Goal: Register for event/course

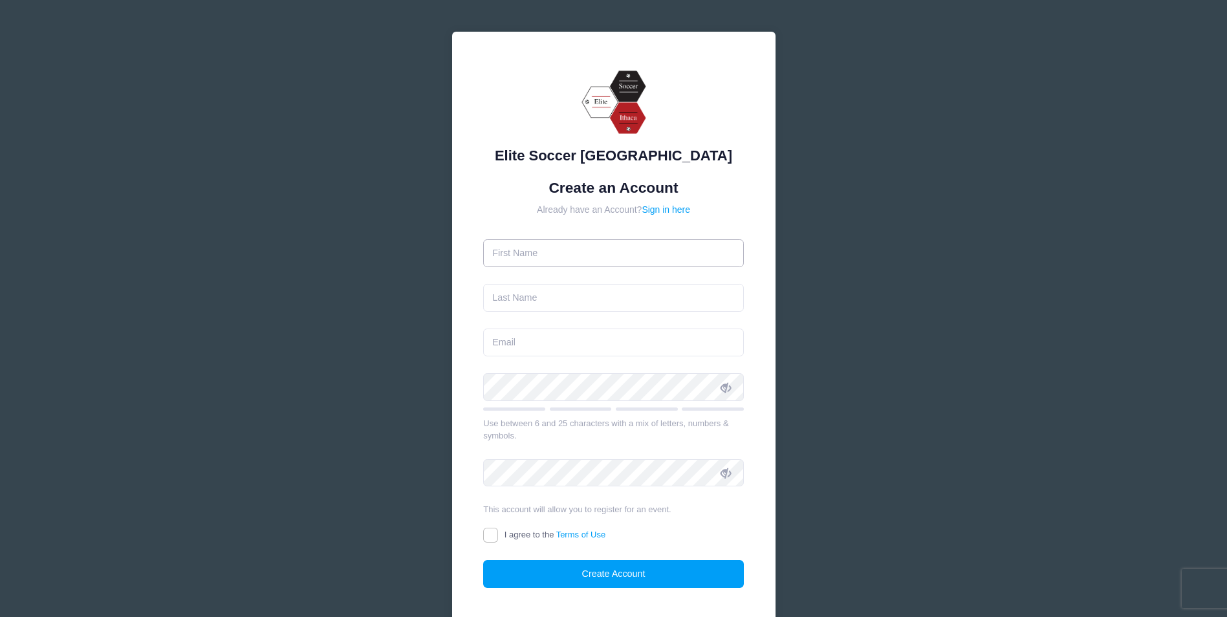
click at [539, 254] on input "text" at bounding box center [613, 253] width 261 height 28
type input "Buket"
click at [514, 302] on input "text" at bounding box center [613, 298] width 261 height 28
type input "Guner"
click at [520, 338] on input "email" at bounding box center [613, 343] width 261 height 28
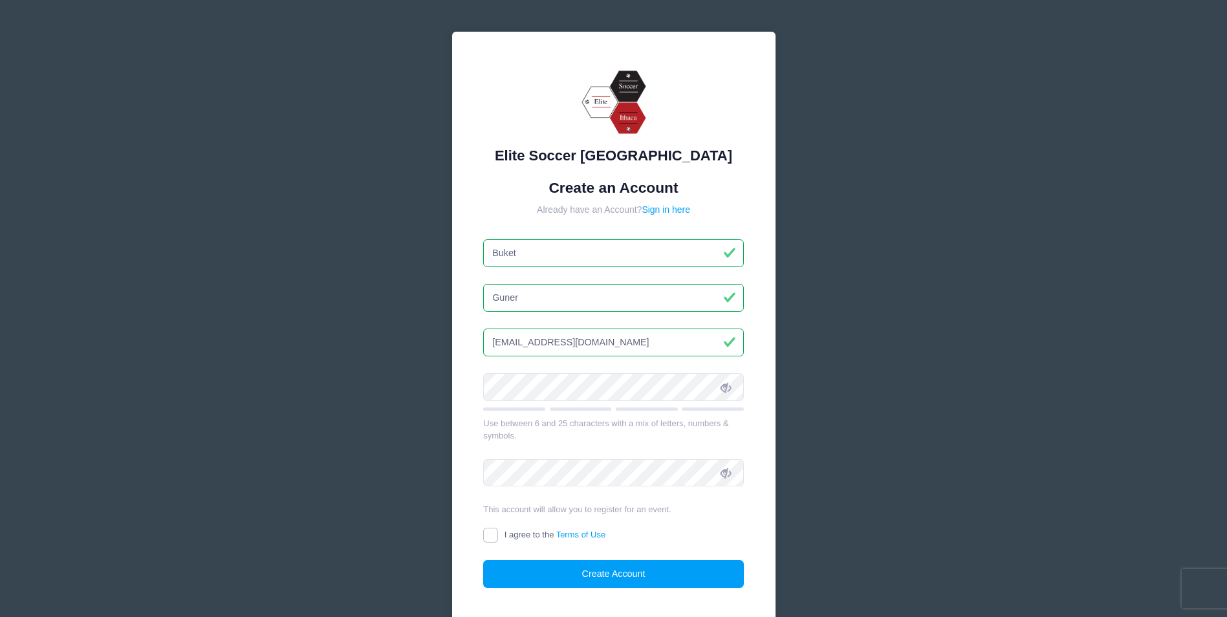
type input "buketguner2020@gmail.com"
click at [725, 387] on icon at bounding box center [726, 387] width 10 height 10
click at [492, 534] on input "I agree to the Terms of Use" at bounding box center [490, 535] width 15 height 15
click at [595, 533] on link "Terms of Use" at bounding box center [581, 535] width 50 height 10
click at [498, 533] on input "I agree to the Terms of Use" at bounding box center [490, 535] width 15 height 15
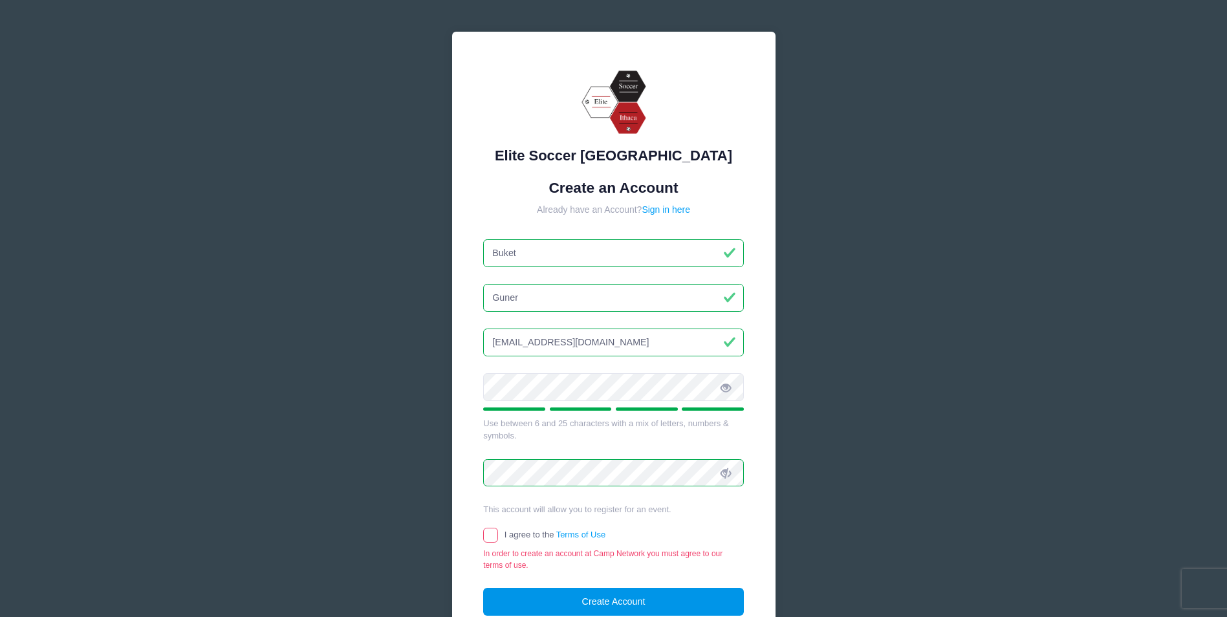
click at [633, 610] on button "Create Account" at bounding box center [613, 602] width 261 height 28
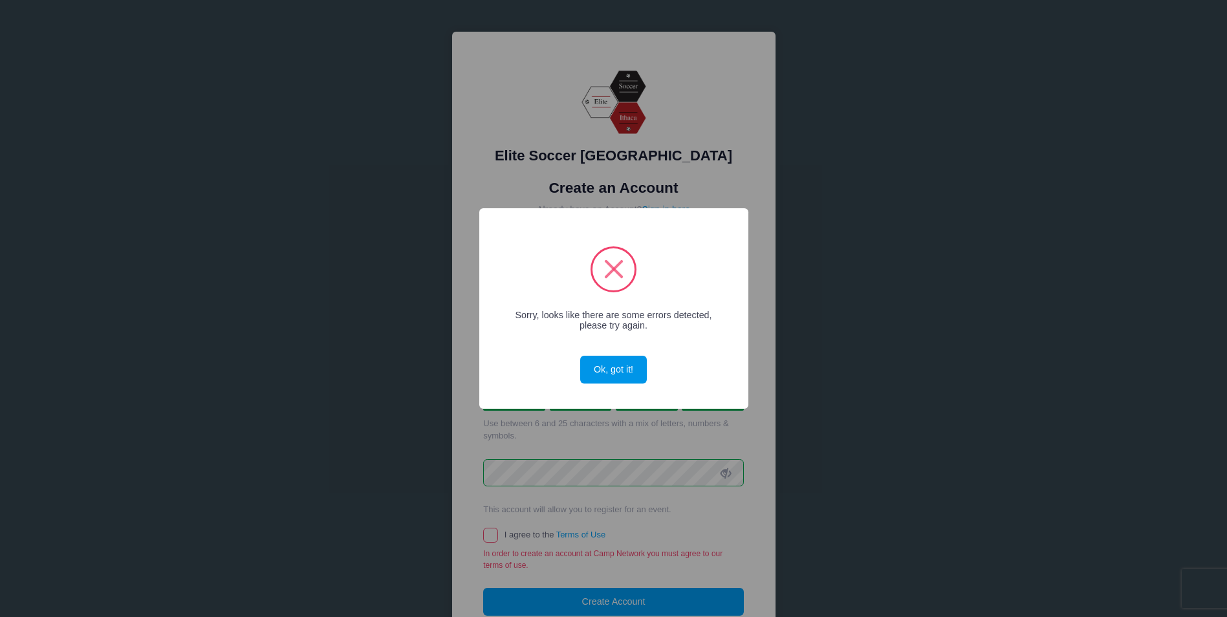
click at [623, 370] on button "Ok, got it!" at bounding box center [613, 370] width 66 height 28
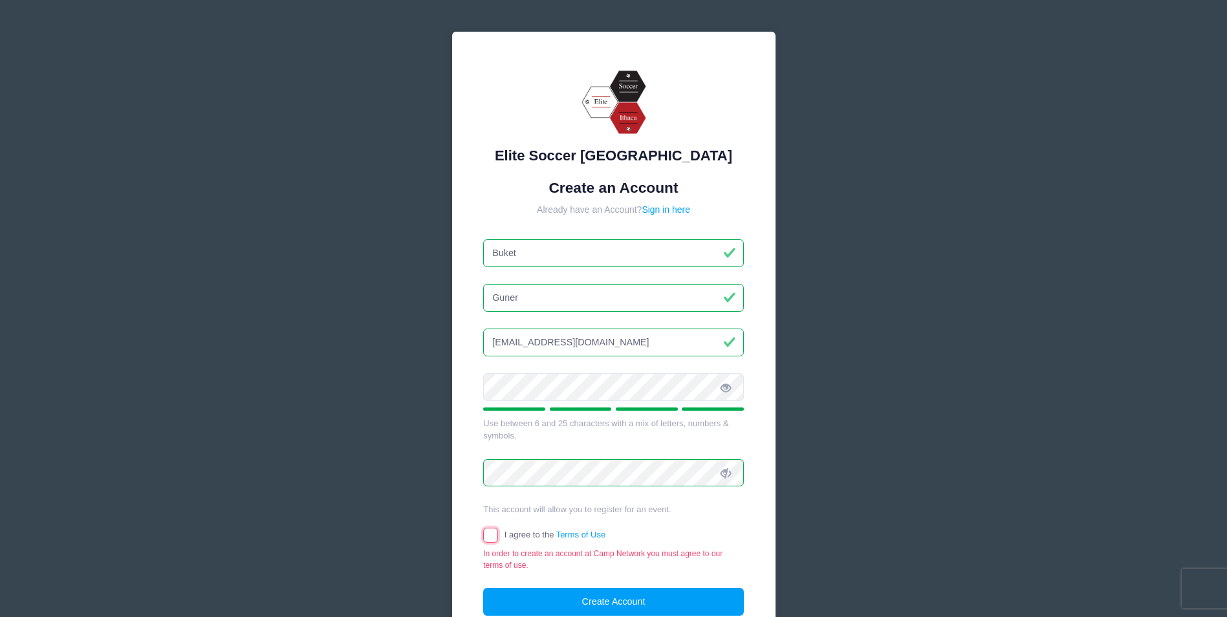
click at [496, 532] on input "I agree to the Terms of Use" at bounding box center [490, 535] width 15 height 15
checkbox input "true"
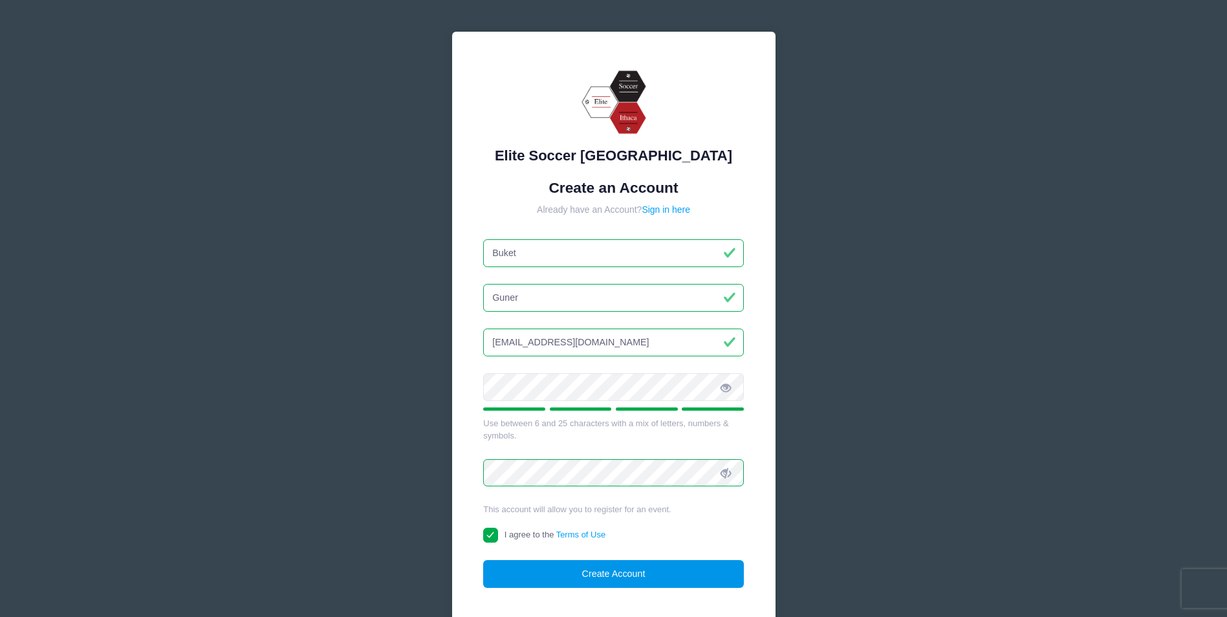
click at [603, 581] on button "Create Account" at bounding box center [613, 574] width 261 height 28
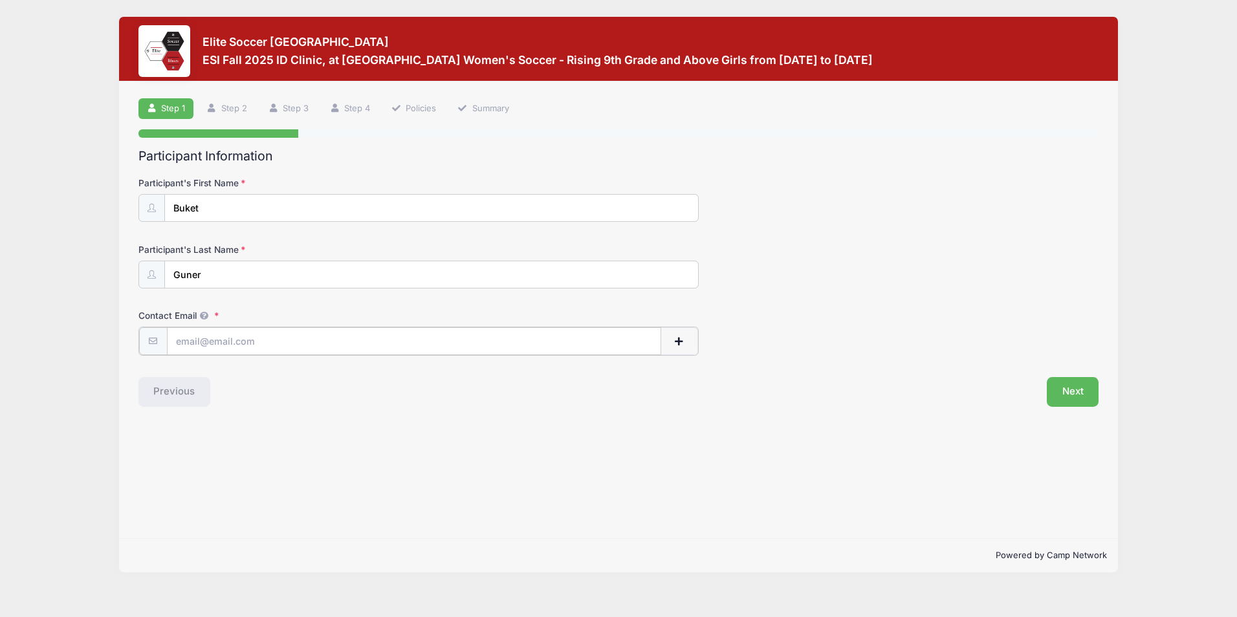
click at [196, 342] on input "Contact Email" at bounding box center [414, 341] width 494 height 28
type input "buketguner2020@gmail.com"
click at [1080, 387] on button "Next" at bounding box center [1073, 391] width 52 height 30
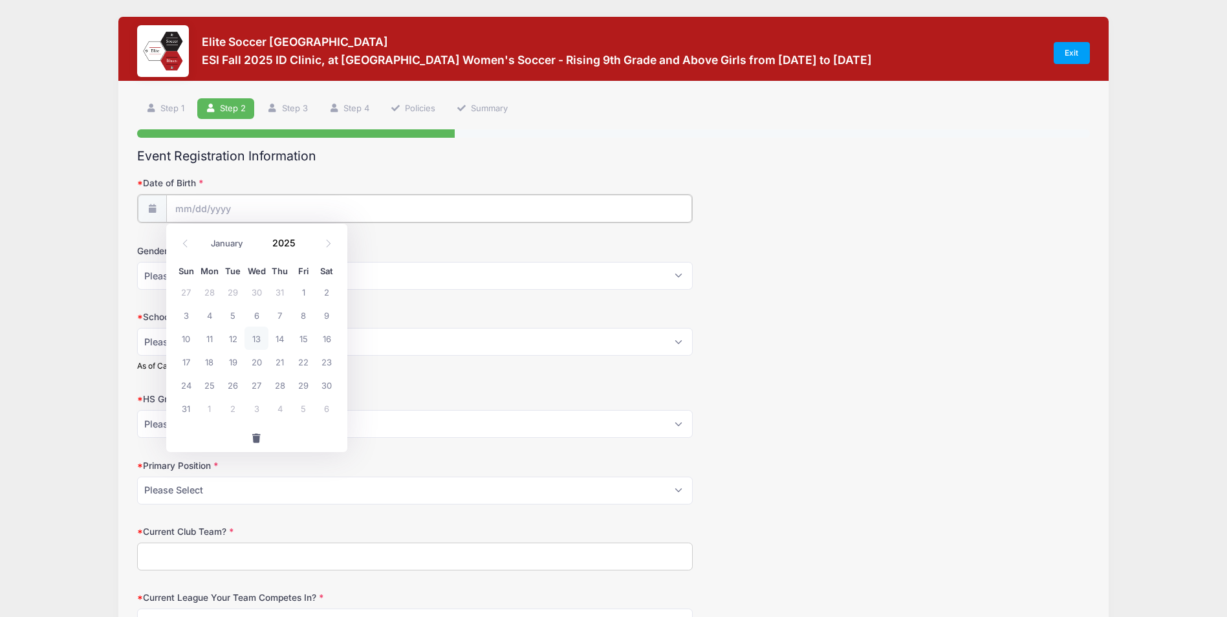
click at [195, 212] on input "Date of Birth" at bounding box center [429, 209] width 527 height 28
click at [189, 206] on input "Date of Birth" at bounding box center [429, 209] width 527 height 28
click at [304, 245] on span at bounding box center [303, 248] width 9 height 10
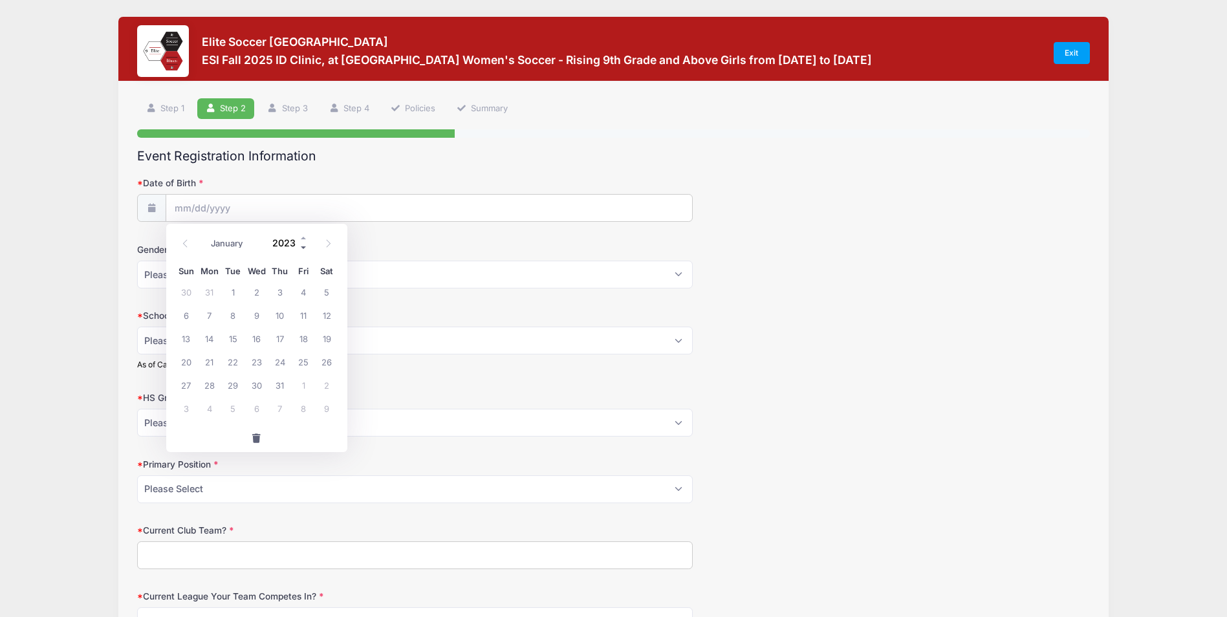
click at [304, 245] on span at bounding box center [303, 248] width 9 height 10
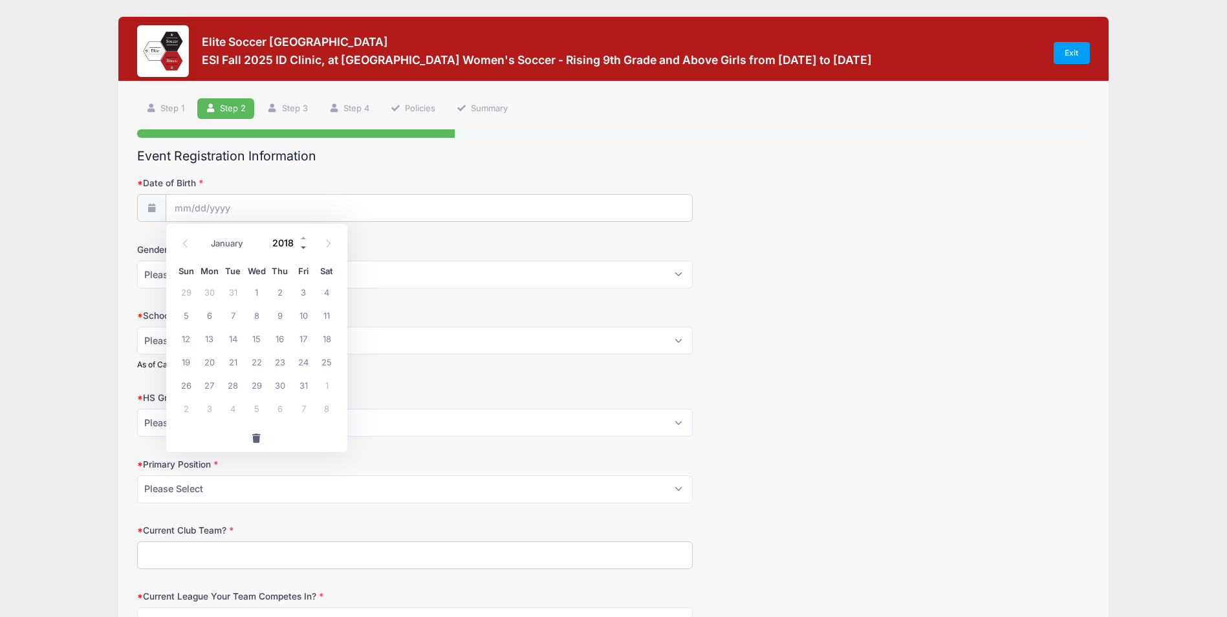
click at [304, 245] on span at bounding box center [303, 248] width 9 height 10
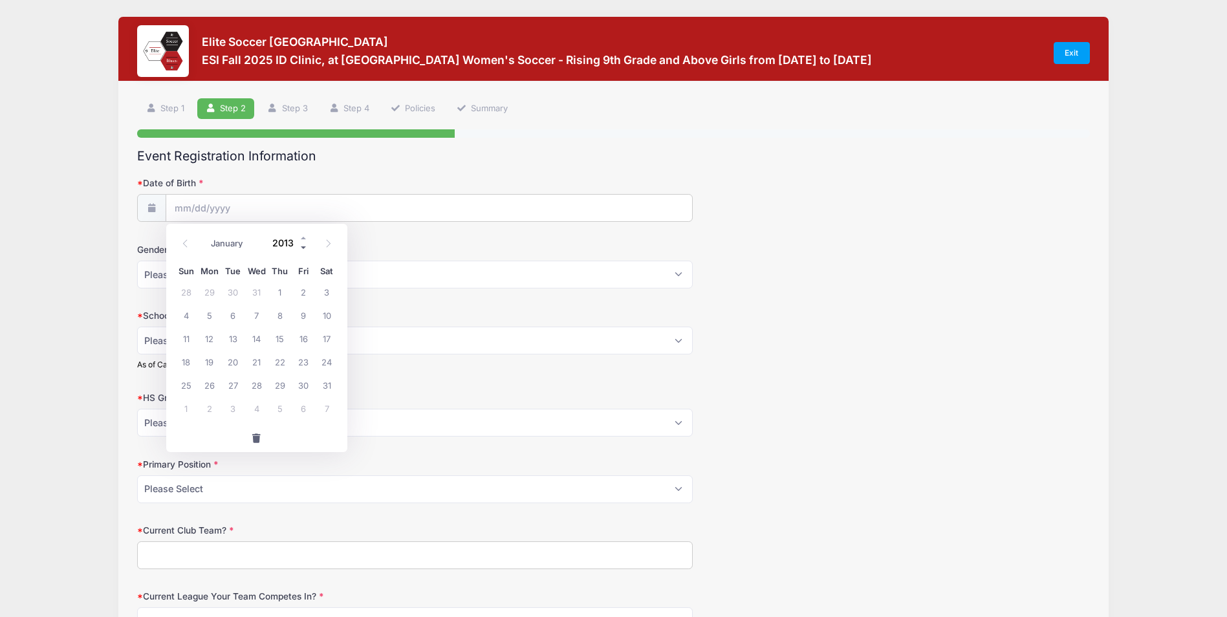
click at [304, 245] on span at bounding box center [303, 248] width 9 height 10
type input "2009"
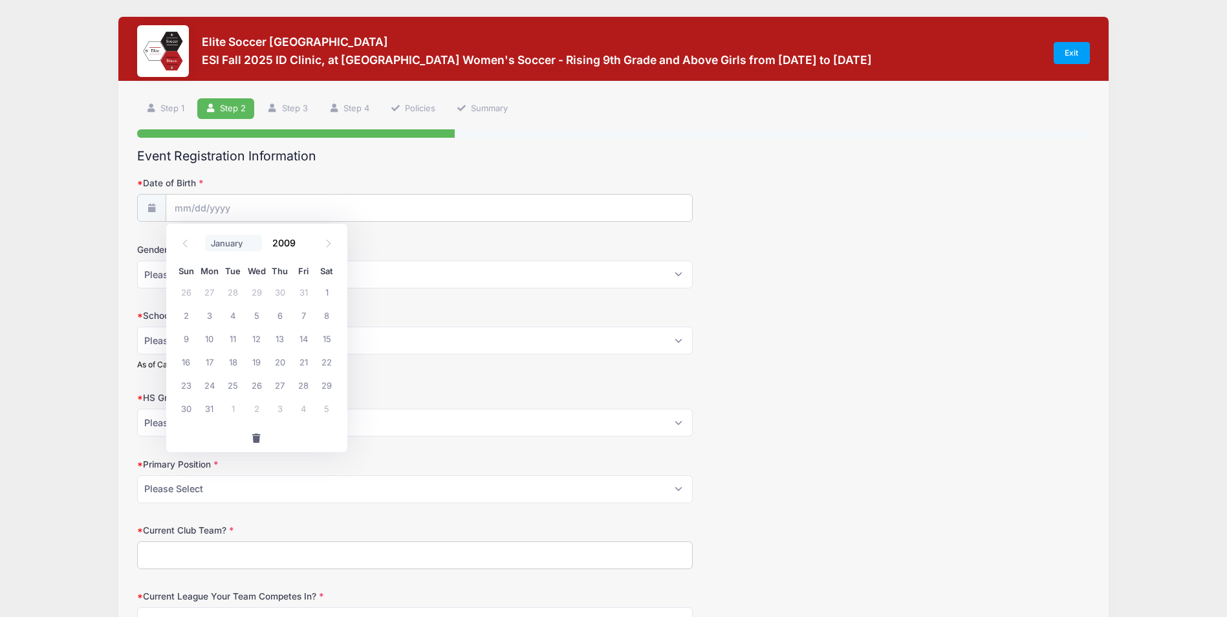
click at [224, 243] on select "January February March April May June July August September October November De…" at bounding box center [234, 243] width 58 height 17
select select "1"
click at [205, 235] on select "January February March April May June July August September October November De…" at bounding box center [234, 243] width 58 height 17
click at [300, 338] on span "20" at bounding box center [303, 338] width 23 height 23
type input "02/20/2009"
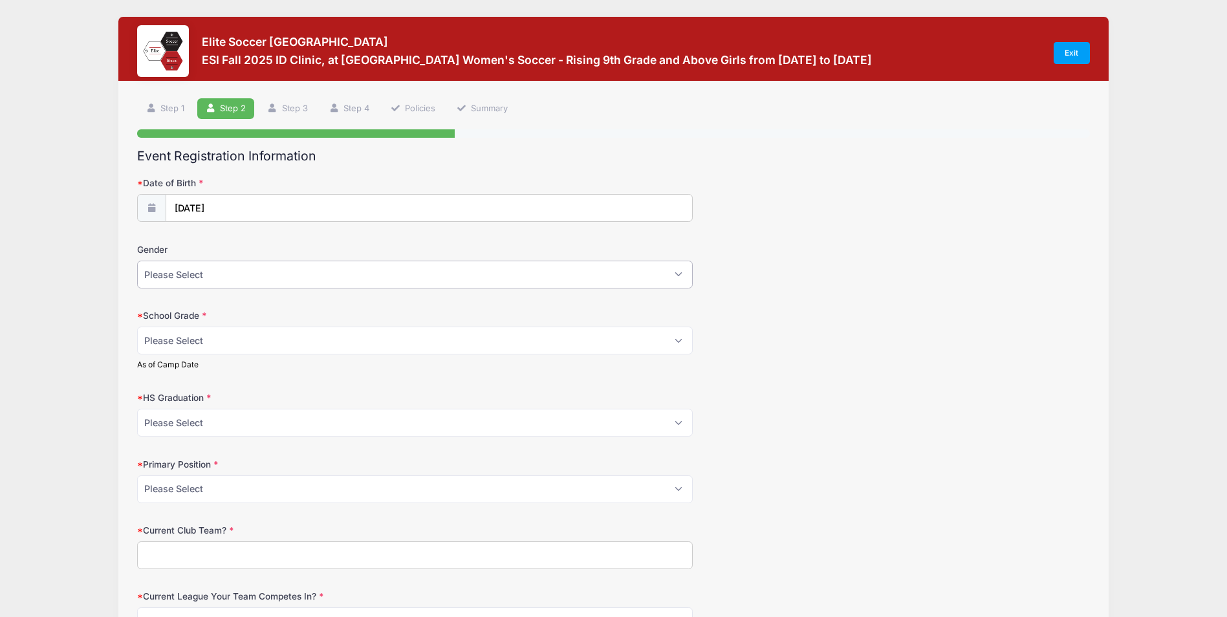
click at [194, 275] on select "Please Select Female Male" at bounding box center [415, 275] width 556 height 28
select select "Female"
click at [137, 261] on select "Please Select Female Male" at bounding box center [415, 275] width 556 height 28
click at [208, 343] on select "Please Select Freshman Sophomore Junior Senior Graduated HS" at bounding box center [415, 341] width 556 height 28
select select "Junior"
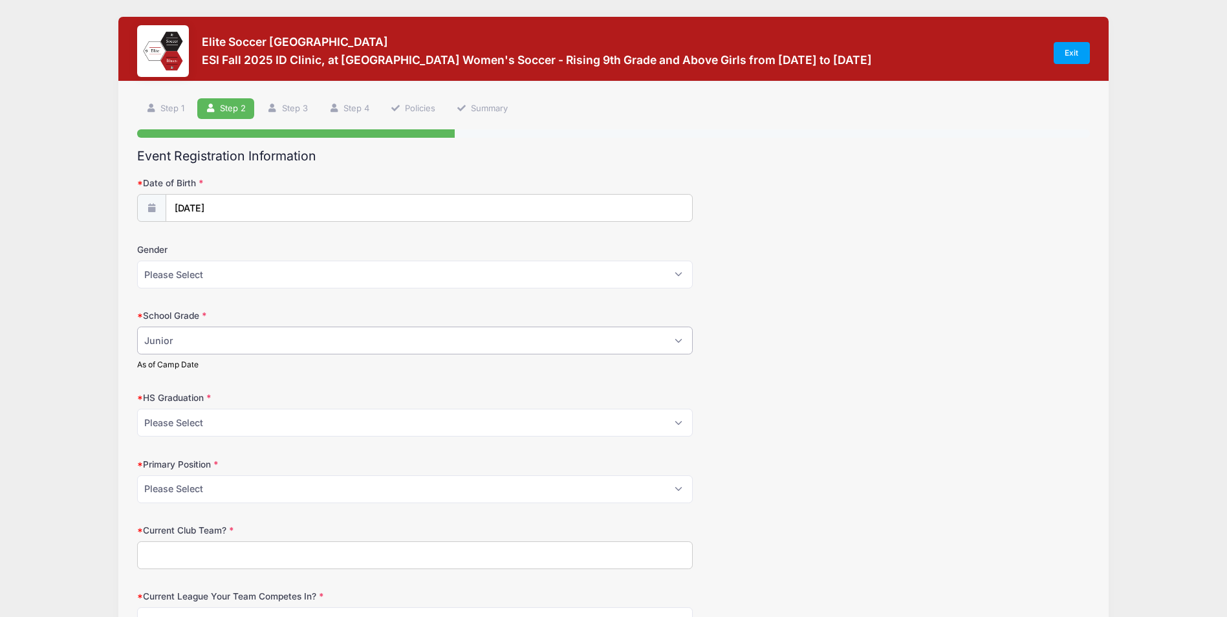
click at [137, 327] on select "Please Select Freshman Sophomore Junior Senior Graduated HS" at bounding box center [415, 341] width 556 height 28
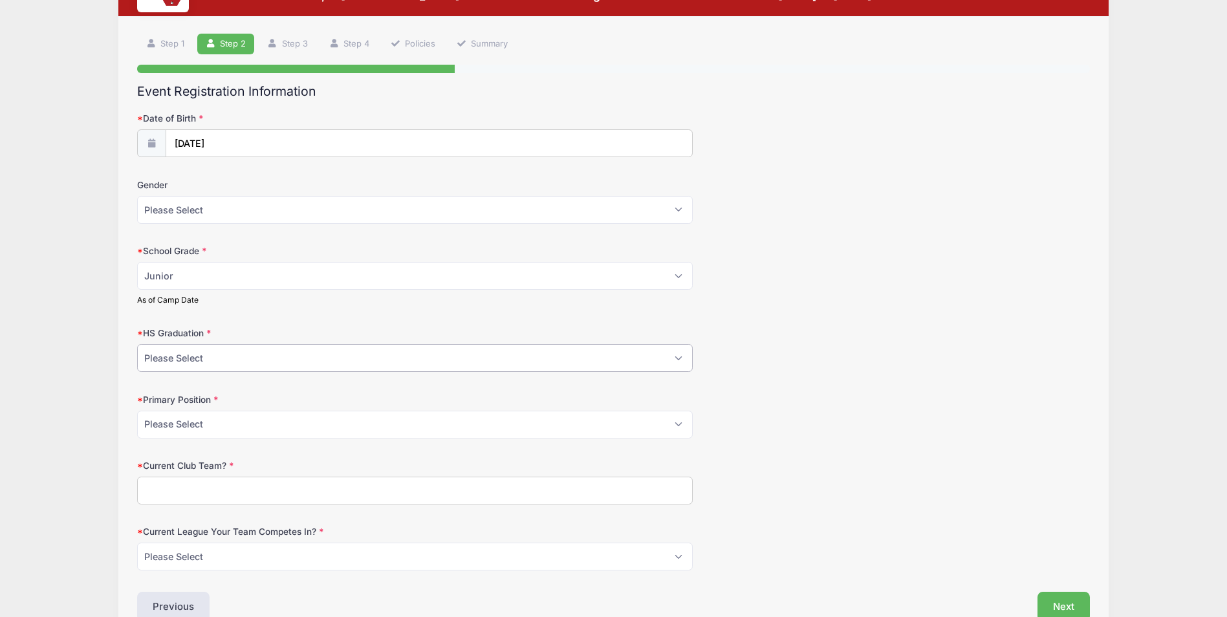
click at [224, 355] on select "Please Select 2021 2022 2023 2024 2025 2026 2027 2028 2029 2030" at bounding box center [415, 358] width 556 height 28
select select "2027"
click at [137, 344] on select "Please Select 2021 2022 2023 2024 2025 2026 2027 2028 2029 2030" at bounding box center [415, 358] width 556 height 28
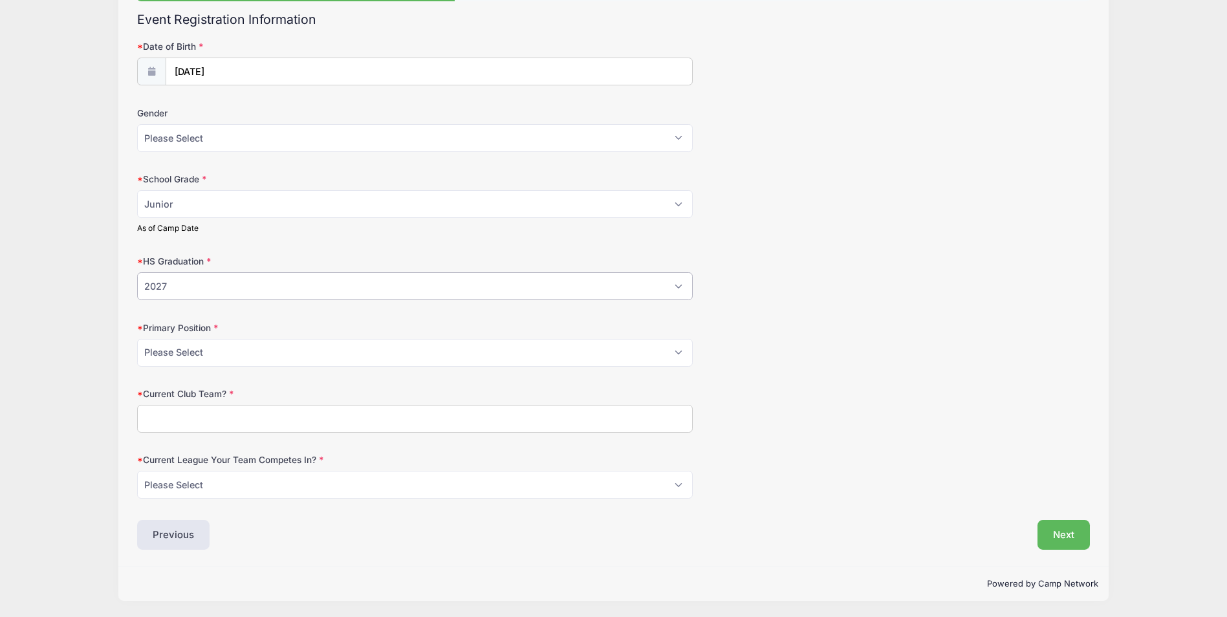
scroll to position [137, 0]
click at [195, 354] on select "Please Select GK Center Defender Wide Defender Center Midfielder Wide Forward C…" at bounding box center [415, 352] width 556 height 28
select select "Center Midfielder"
click at [137, 338] on select "Please Select GK Center Defender Wide Defender Center Midfielder Wide Forward C…" at bounding box center [415, 352] width 556 height 28
click at [184, 420] on input "Current Club Team?" at bounding box center [415, 418] width 556 height 28
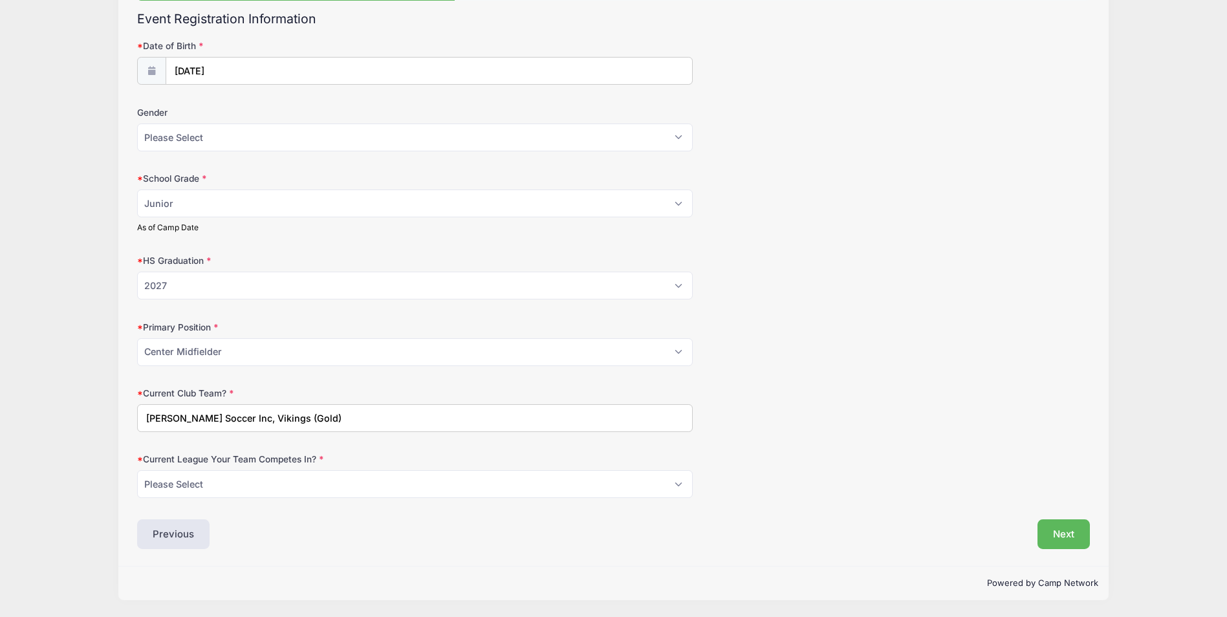
type input "Montgomery Soccer Inc, Vikings (Gold)"
click at [225, 491] on select "Please Select ECNL ECRL GA Other" at bounding box center [415, 484] width 556 height 28
select select "Other"
click at [137, 470] on select "Please Select ECNL ECRL GA Other" at bounding box center [415, 484] width 556 height 28
click at [209, 485] on select "Please Select ECNL ECRL GA Other" at bounding box center [415, 484] width 556 height 28
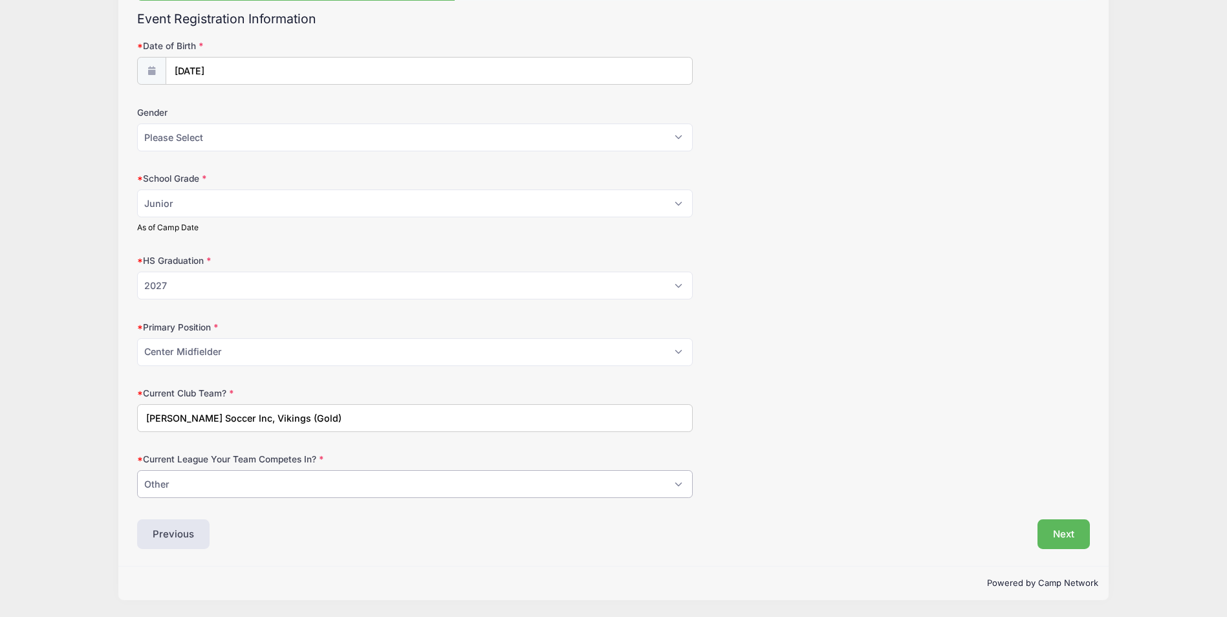
click at [137, 470] on select "Please Select ECNL ECRL GA Other" at bounding box center [415, 484] width 556 height 28
drag, startPoint x: 343, startPoint y: 420, endPoint x: 294, endPoint y: 415, distance: 49.4
click at [294, 415] on input "Montgomery Soccer Inc, Vikings (Gold)" at bounding box center [415, 418] width 556 height 28
click at [292, 422] on input "Montgomery Soccer Inc, Vikings Gold" at bounding box center [415, 418] width 556 height 28
click at [307, 418] on input "Montgomery Soccer Inc, Gold" at bounding box center [415, 418] width 556 height 28
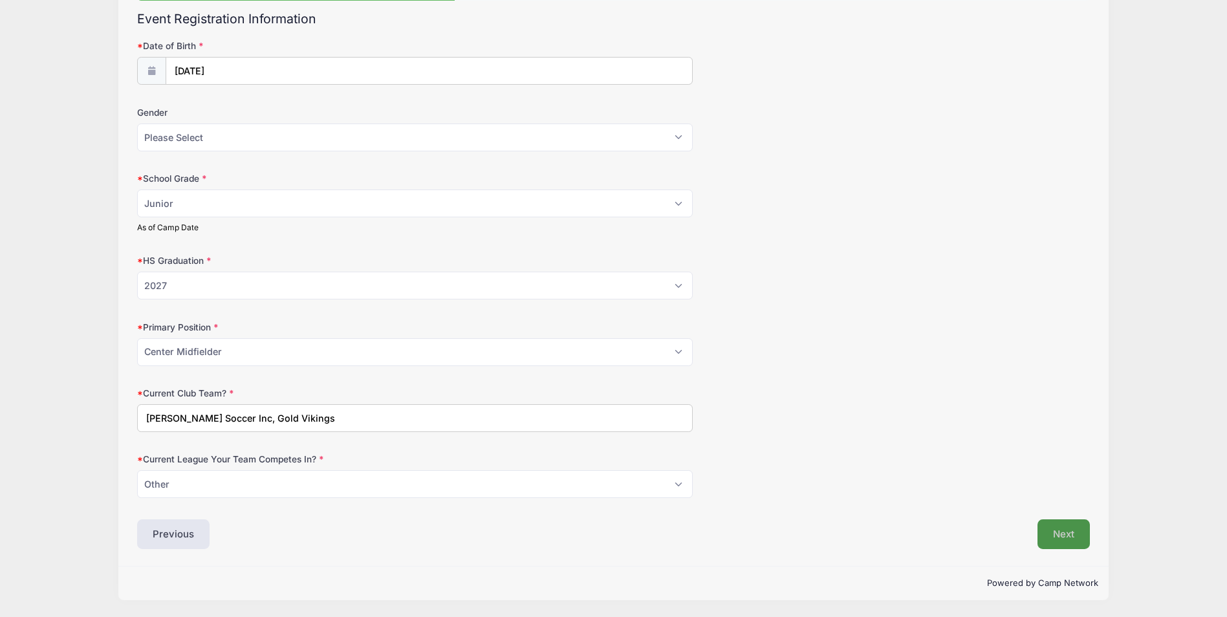
type input "Montgomery Soccer Inc, Gold Vikings"
click at [1059, 537] on button "Next" at bounding box center [1063, 534] width 52 height 30
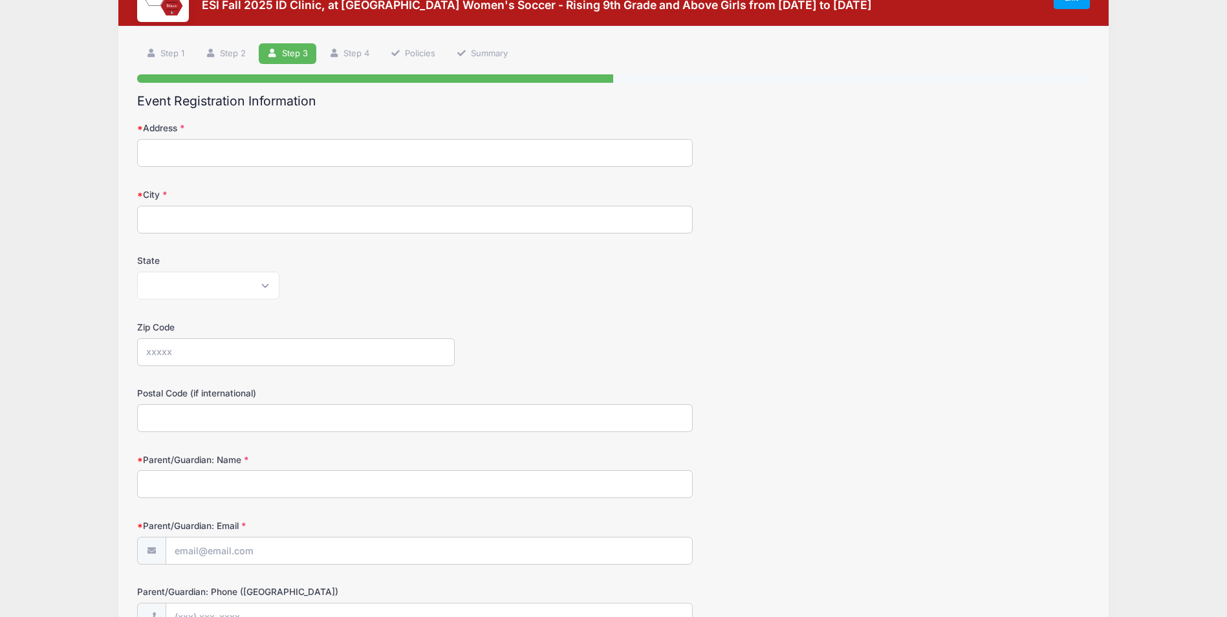
scroll to position [0, 0]
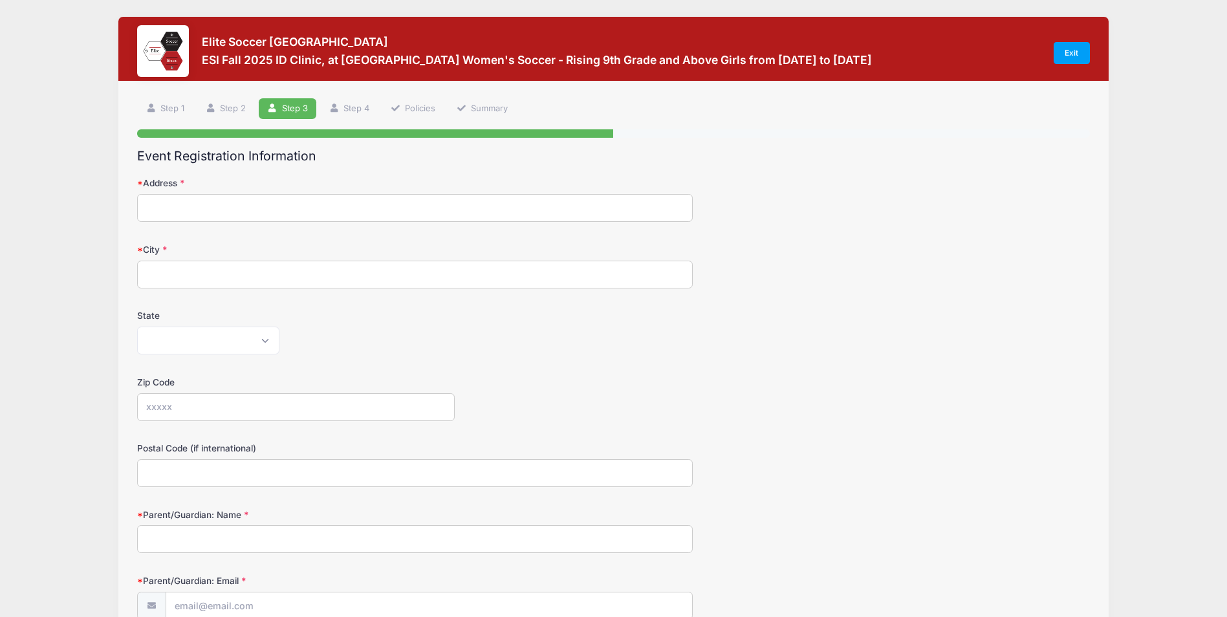
click at [184, 212] on input "Address" at bounding box center [415, 208] width 556 height 28
type input "6229 Starwood Way"
click at [184, 280] on input "City" at bounding box center [415, 275] width 556 height 28
type input "Rockville"
click at [170, 338] on select "Alabama Alaska American Samoa Arizona Arkansas Armed Forces Africa Armed Forces…" at bounding box center [208, 341] width 142 height 28
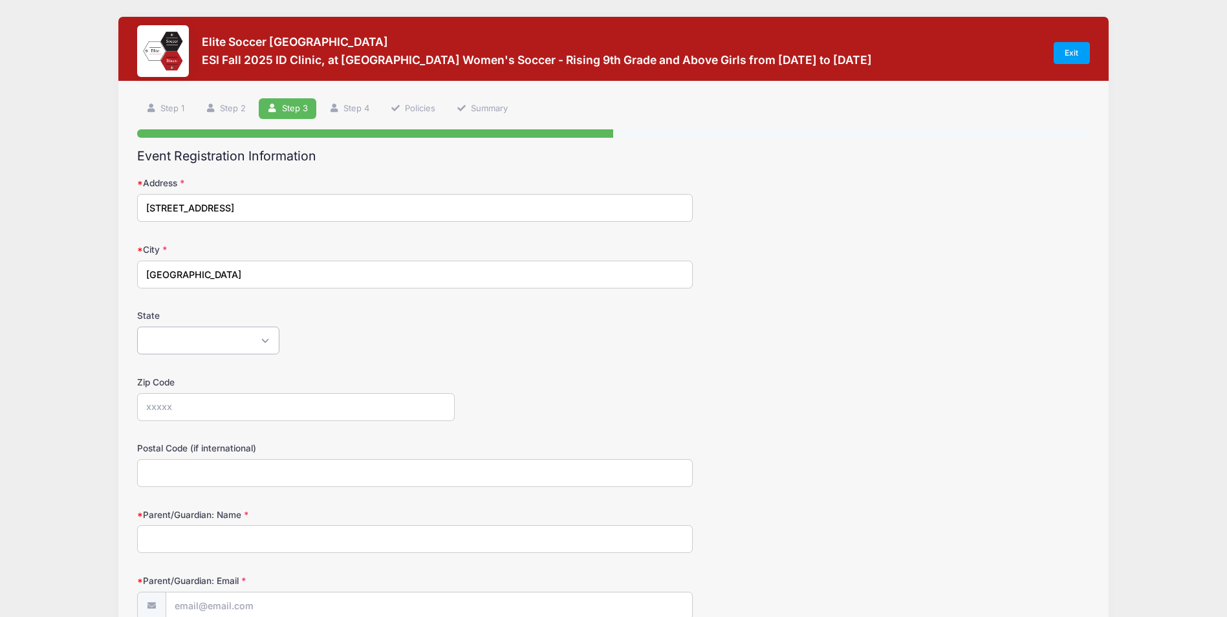
select select "MD"
click at [137, 327] on select "Alabama Alaska American Samoa Arizona Arkansas Armed Forces Africa Armed Forces…" at bounding box center [208, 341] width 142 height 28
click at [184, 407] on input "Zip Code" at bounding box center [296, 407] width 318 height 28
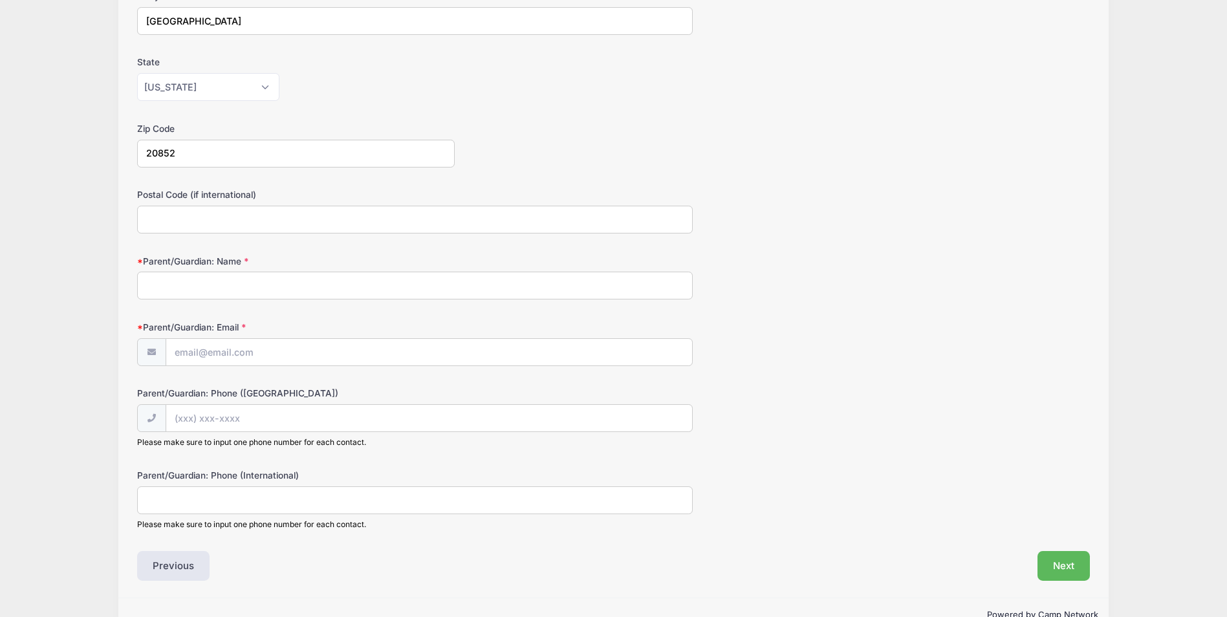
scroll to position [259, 0]
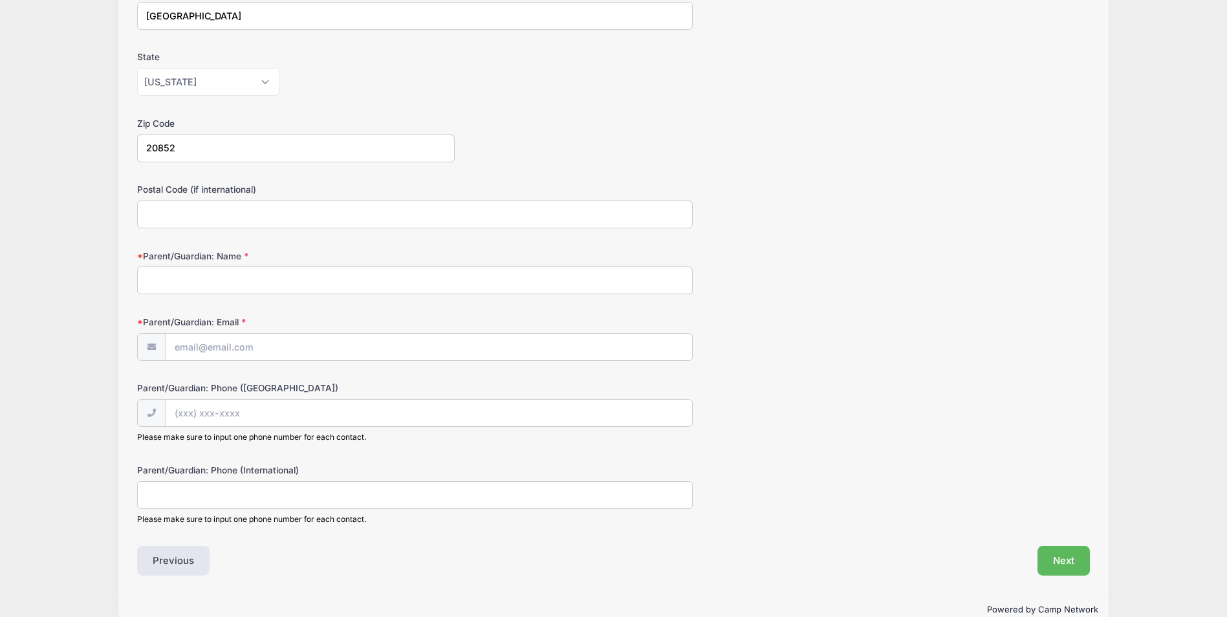
type input "20852"
click at [163, 275] on input "Parent/Guardian: Name" at bounding box center [415, 280] width 556 height 28
type input "Barkin Guner"
click at [181, 350] on input "Parent/Guardian: Email" at bounding box center [429, 348] width 527 height 28
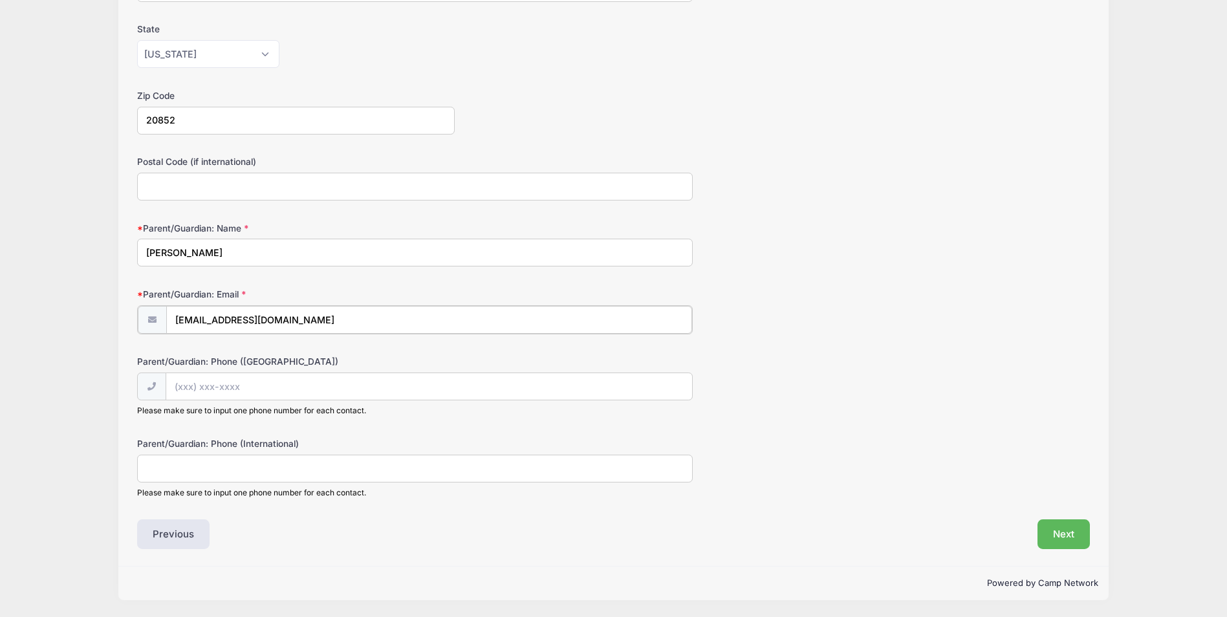
type input "barkinguner@yahoo.com"
click at [193, 383] on input "Parent/Guardian: Phone (United States)" at bounding box center [429, 386] width 527 height 28
type input "(301) 674-3954"
click at [176, 471] on input "Parent/Guardian: Phone (International)" at bounding box center [415, 469] width 556 height 28
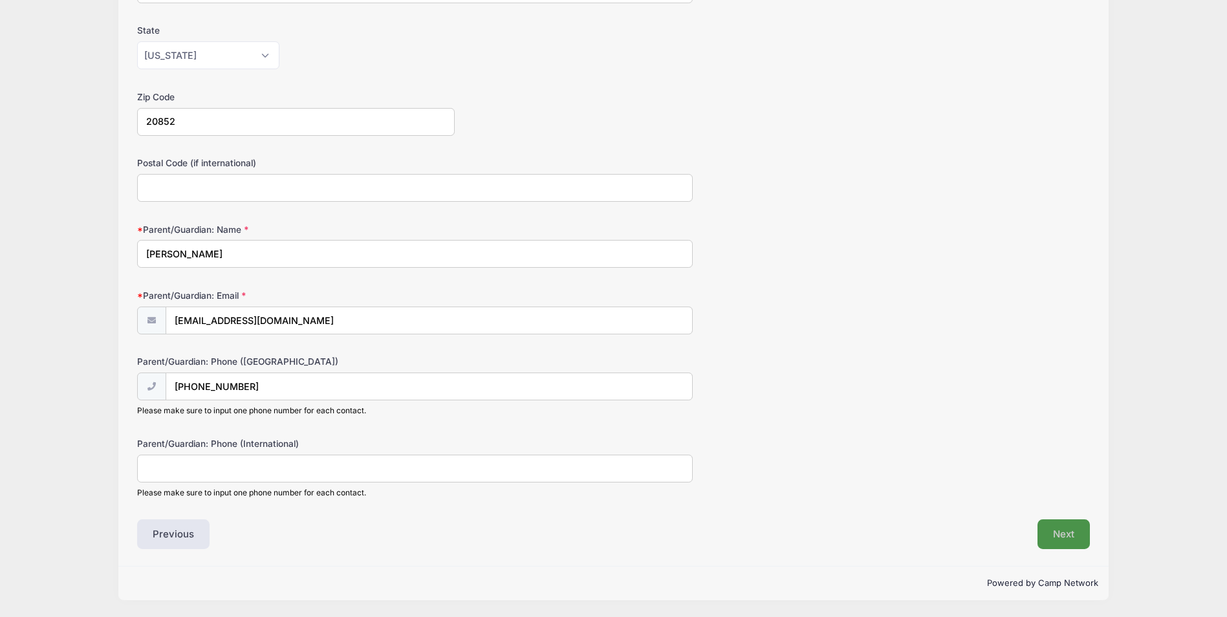
click at [1056, 528] on button "Next" at bounding box center [1063, 534] width 52 height 30
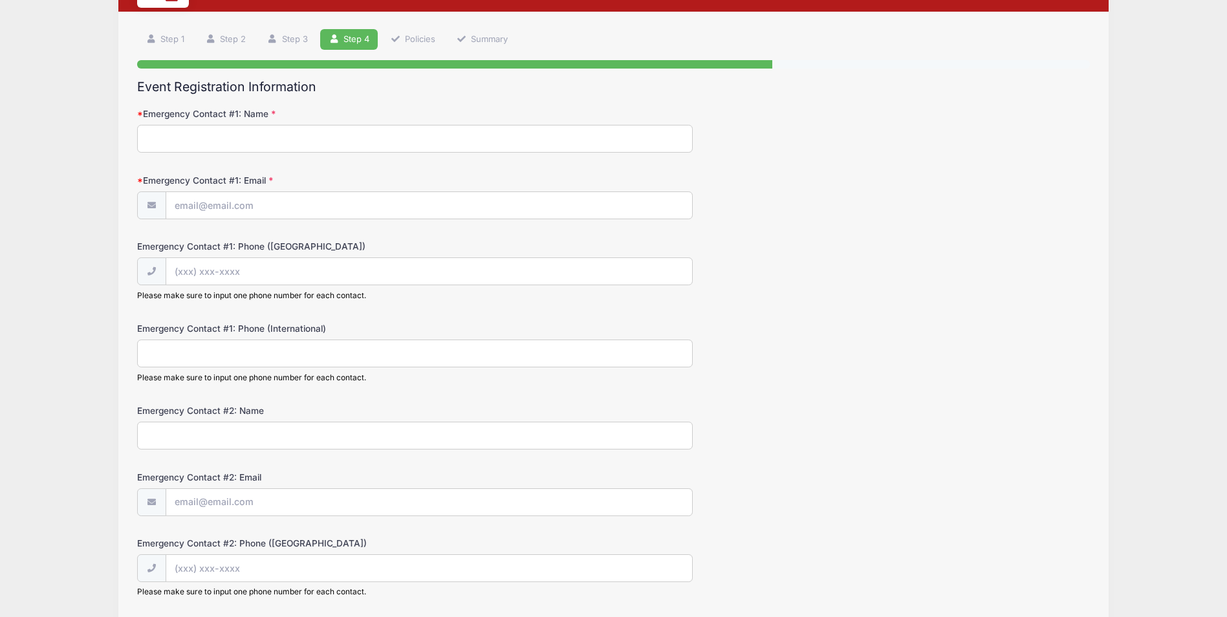
scroll to position [0, 0]
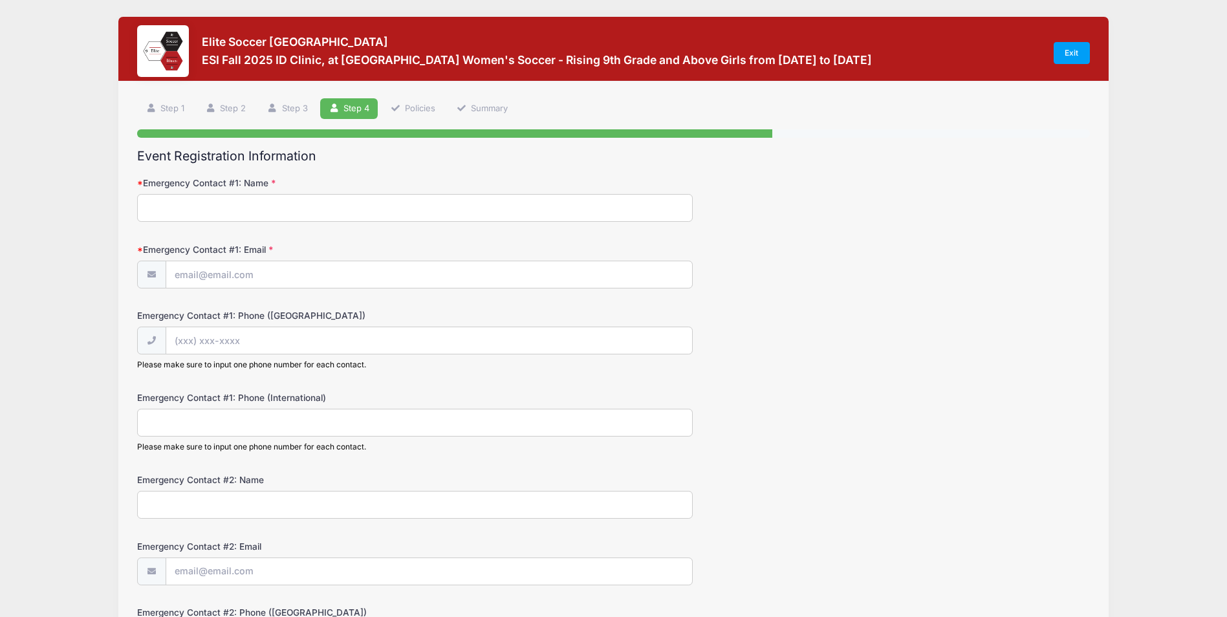
click at [167, 207] on input "Emergency Contact #1: Name" at bounding box center [415, 208] width 556 height 28
type input "N"
type input "Barkin Guner"
click at [189, 279] on input "Emergency Contact #1: Email" at bounding box center [429, 275] width 527 height 28
type input "barkinguner@yahoo.com"
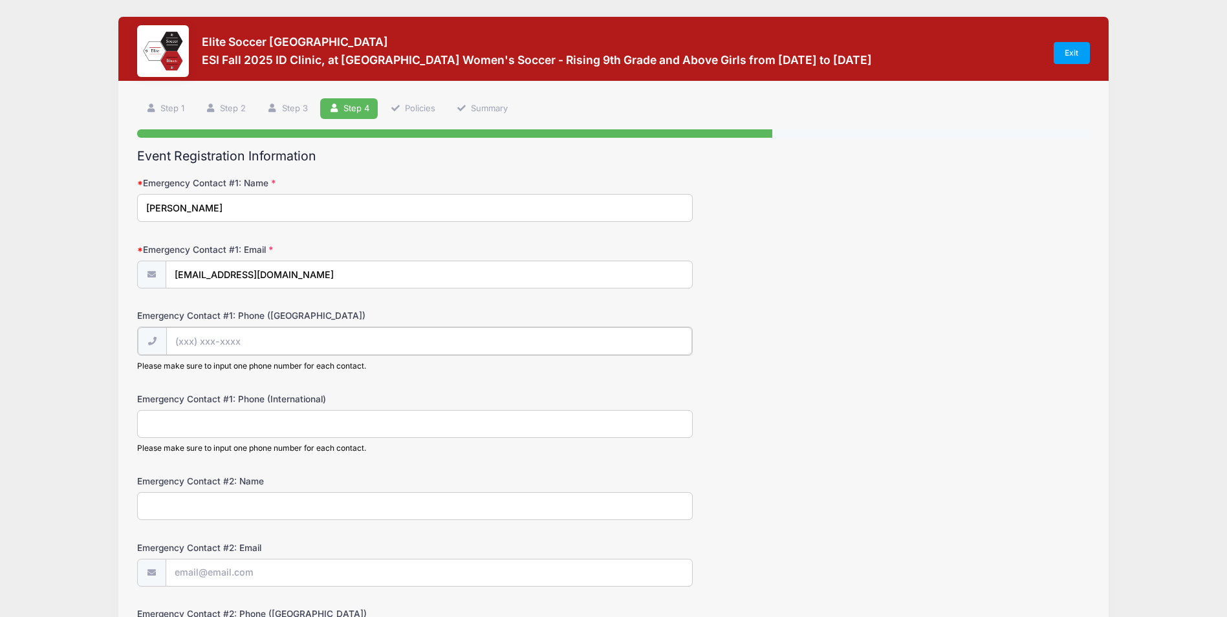
click at [186, 344] on input "Emergency Contact #1: Phone (United States)" at bounding box center [429, 341] width 527 height 28
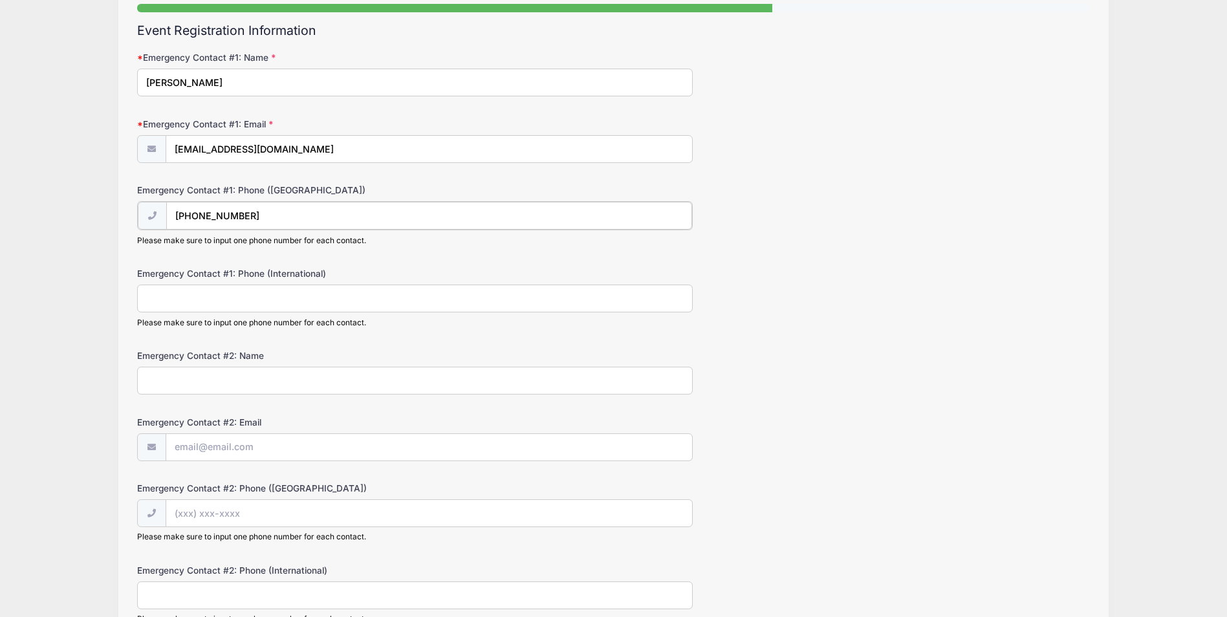
scroll to position [129, 0]
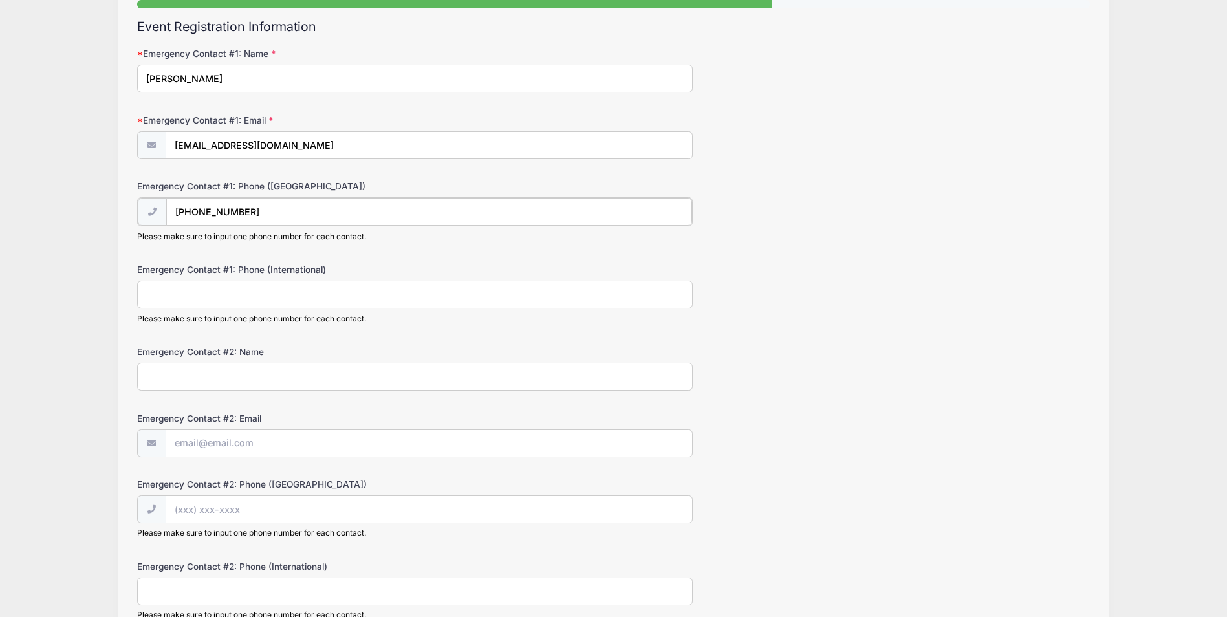
type input "(301) 674-3954"
click at [174, 384] on input "Emergency Contact #2: Name" at bounding box center [415, 376] width 556 height 28
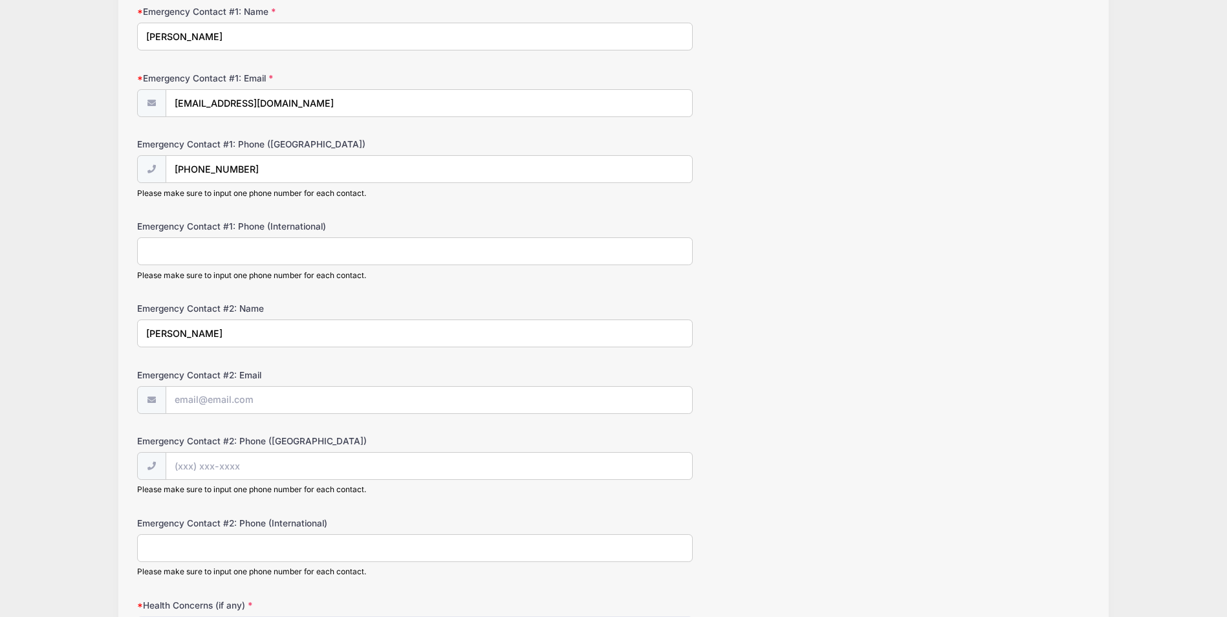
scroll to position [194, 0]
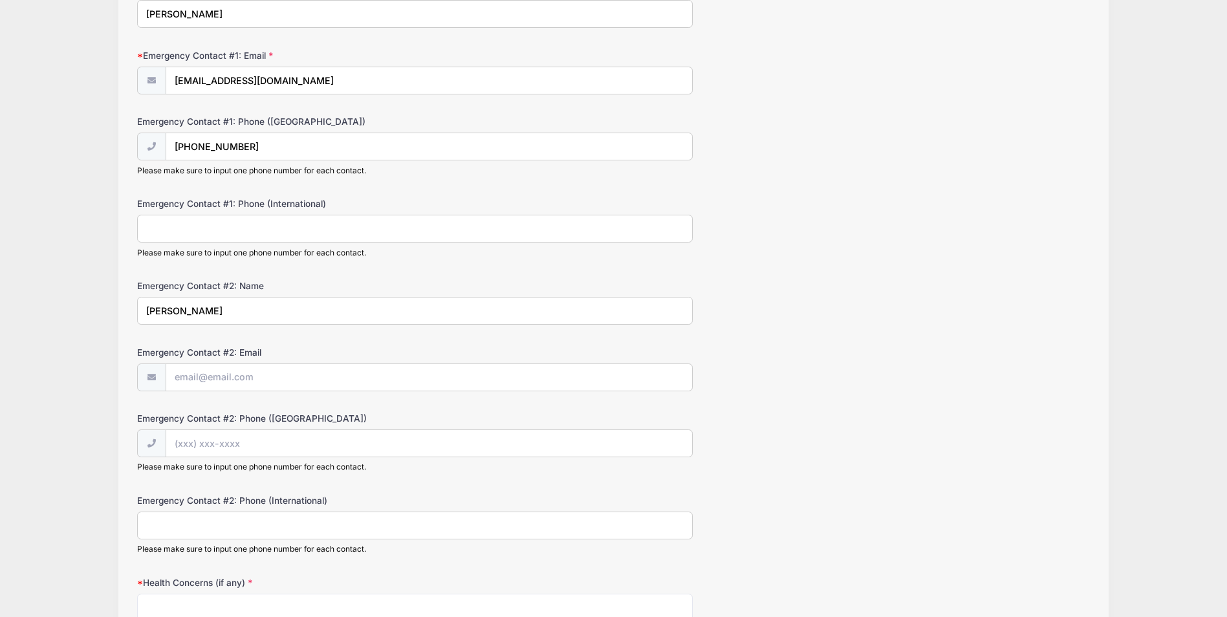
type input "Esin Guner"
click at [192, 379] on input "Emergency Contact #2: Email" at bounding box center [429, 378] width 527 height 28
type input "caglayanesin@hotmail.com"
click at [195, 448] on input "Emergency Contact #2: Phone (United States)" at bounding box center [429, 444] width 527 height 28
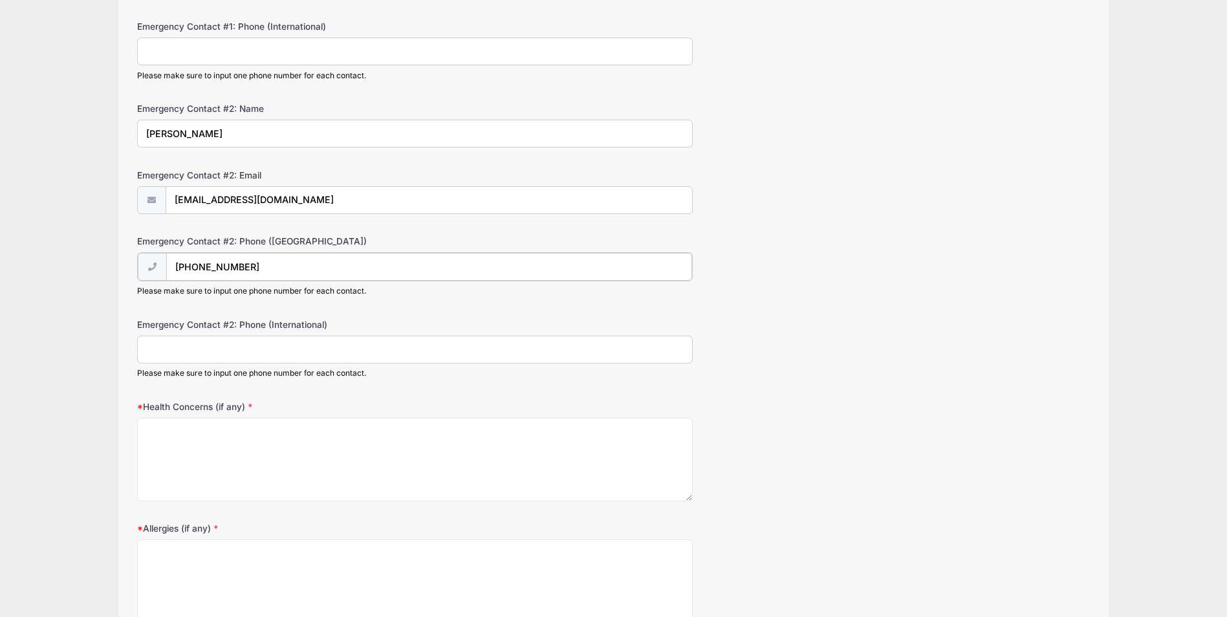
scroll to position [453, 0]
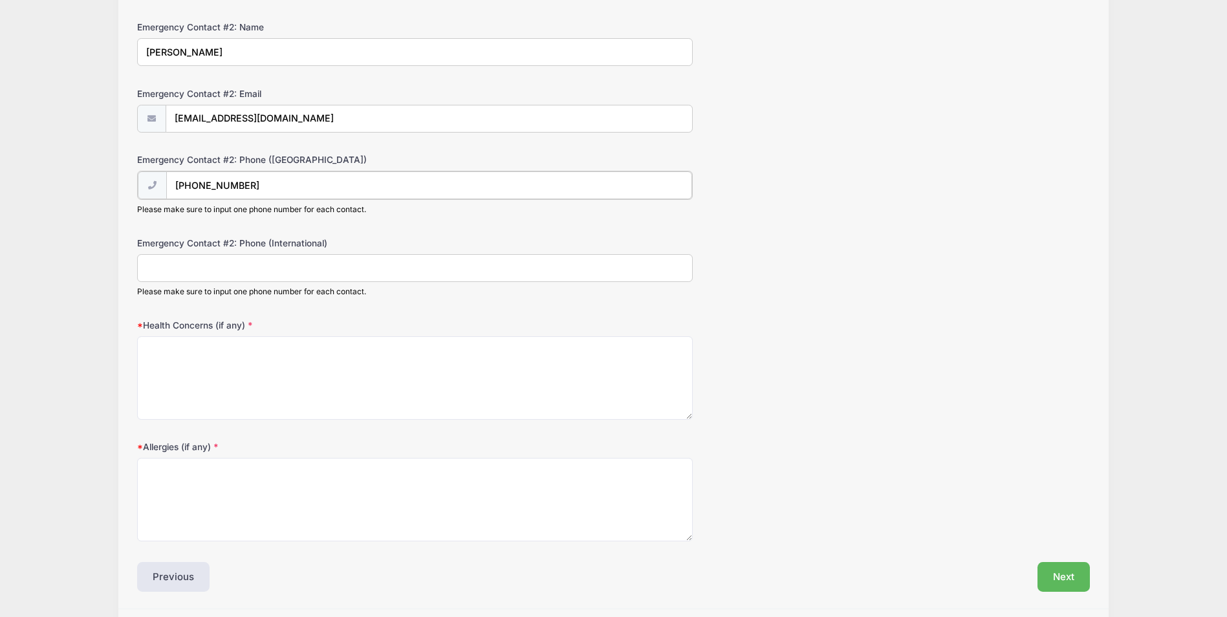
type input "(301) 674-3689"
click at [162, 343] on textarea "Health Concerns (if any)" at bounding box center [415, 376] width 556 height 83
type textarea "M"
type textarea "N/A"
click at [162, 483] on textarea "Allergies (if any)" at bounding box center [415, 498] width 556 height 83
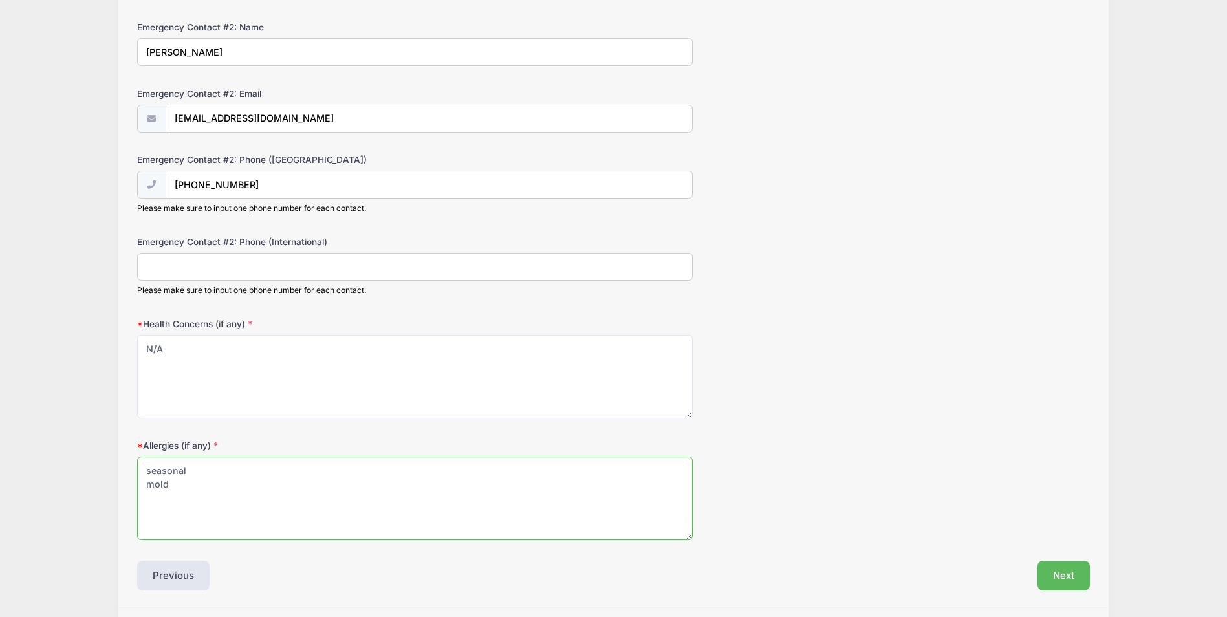
click at [147, 474] on textarea "seasonal mold" at bounding box center [415, 498] width 556 height 83
click at [145, 487] on textarea "-seasonal mold" at bounding box center [415, 498] width 556 height 83
click at [230, 488] on textarea "-seasonal -mold" at bounding box center [415, 498] width 556 height 83
type textarea "-seasonal -mold -dust"
click at [1069, 569] on button "Next" at bounding box center [1063, 576] width 52 height 30
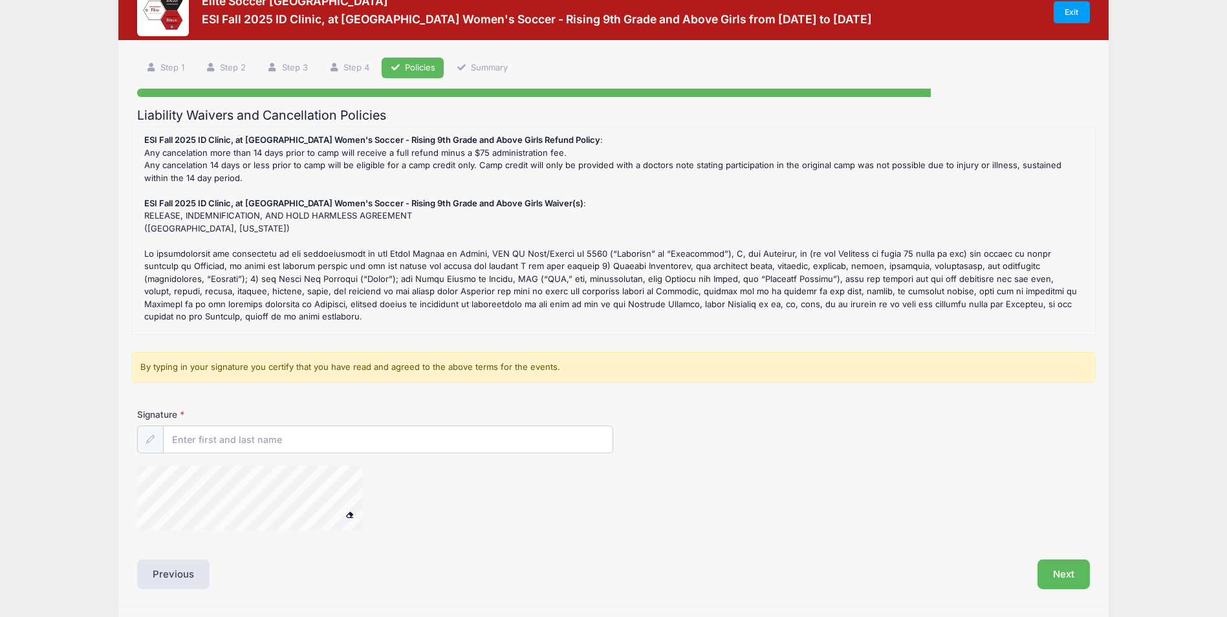
scroll to position [0, 0]
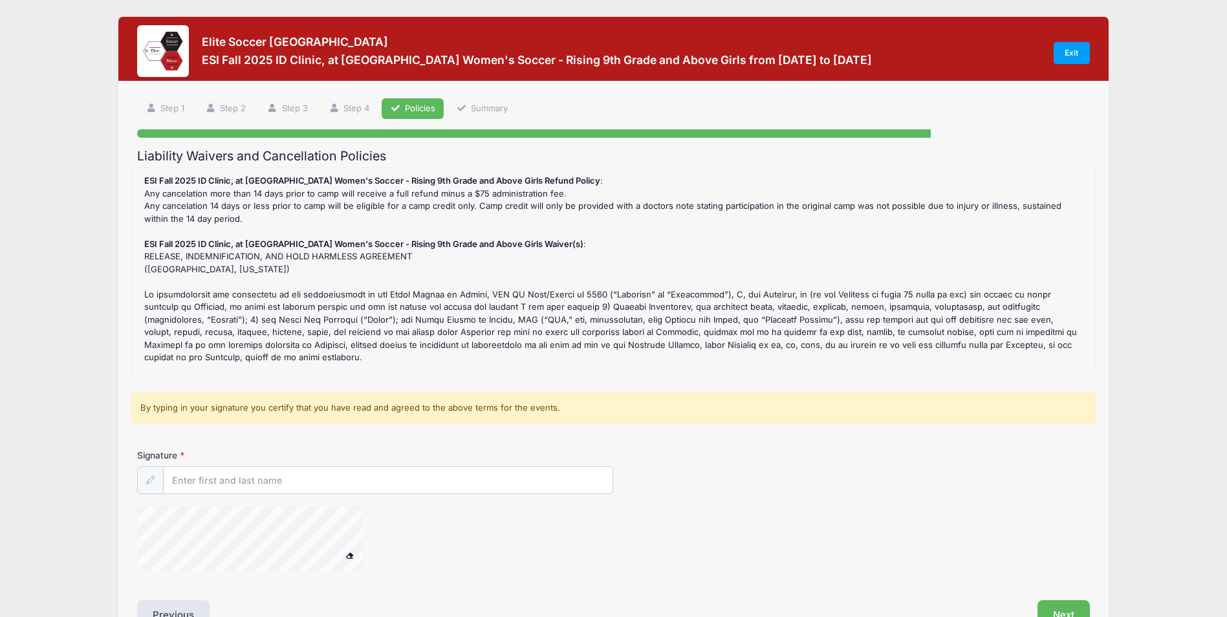
drag, startPoint x: 138, startPoint y: 155, endPoint x: 843, endPoint y: 352, distance: 732.7
click at [843, 352] on div "Liability Waivers and Cancellation Policies ESI Fall 2025 ID Clinic, at Cornell…" at bounding box center [613, 389] width 952 height 481
copy div "Liability Waivers and Cancellation Policies ESI Fall 2025 ID Clinic, at Cornell…"
click at [285, 362] on div "ESI Fall 2025 ID Clinic, at Cornell University Women's Soccer - Rising 9th Grad…" at bounding box center [613, 272] width 951 height 194
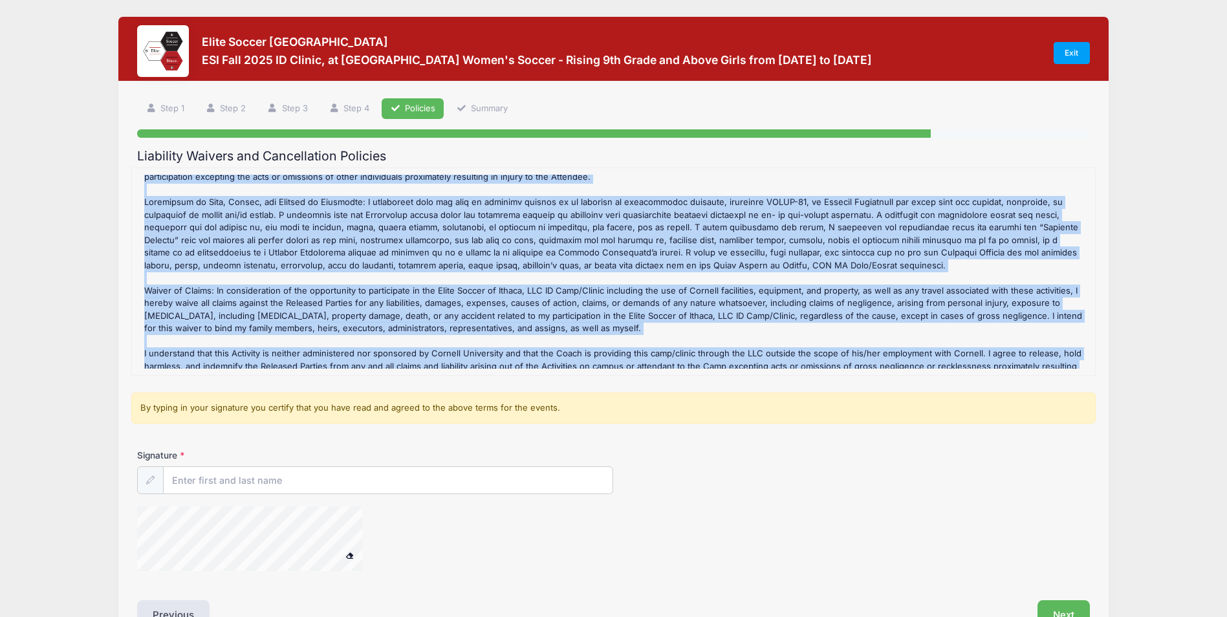
scroll to position [285, 0]
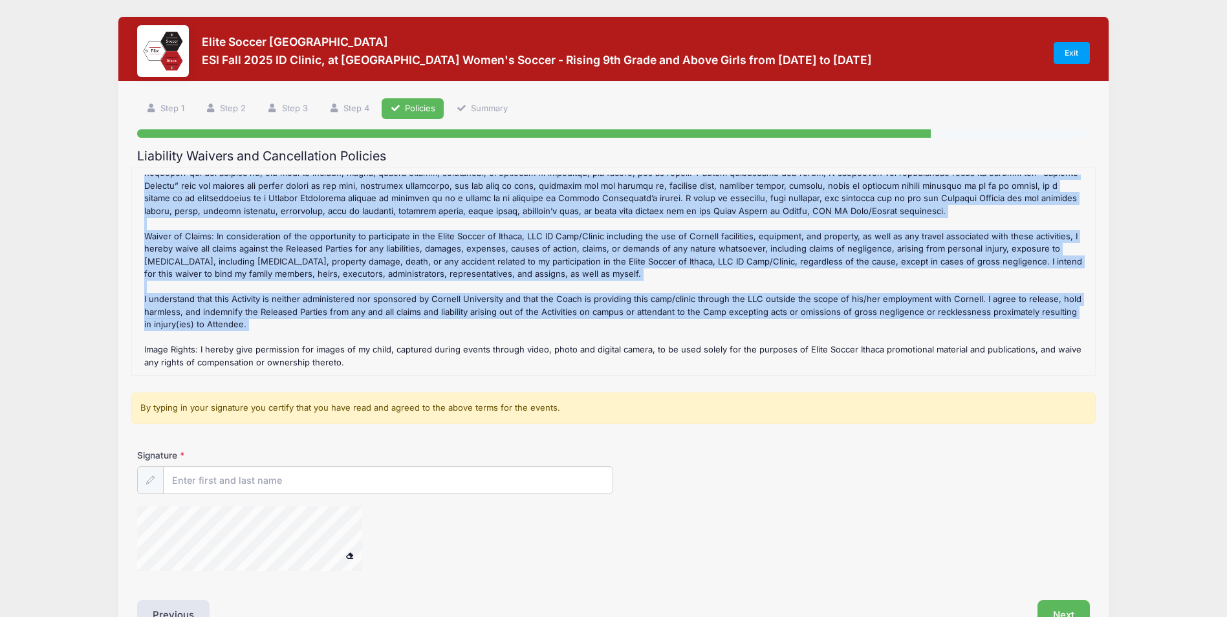
drag, startPoint x: 145, startPoint y: 189, endPoint x: 682, endPoint y: 365, distance: 565.8
click at [682, 365] on div "ESI Fall 2025 ID Clinic, at Cornell University Women's Soccer - Rising 9th Grad…" at bounding box center [613, 272] width 951 height 194
copy div "I accept, understand, and assume that there is a risk of injury in this Activit…"
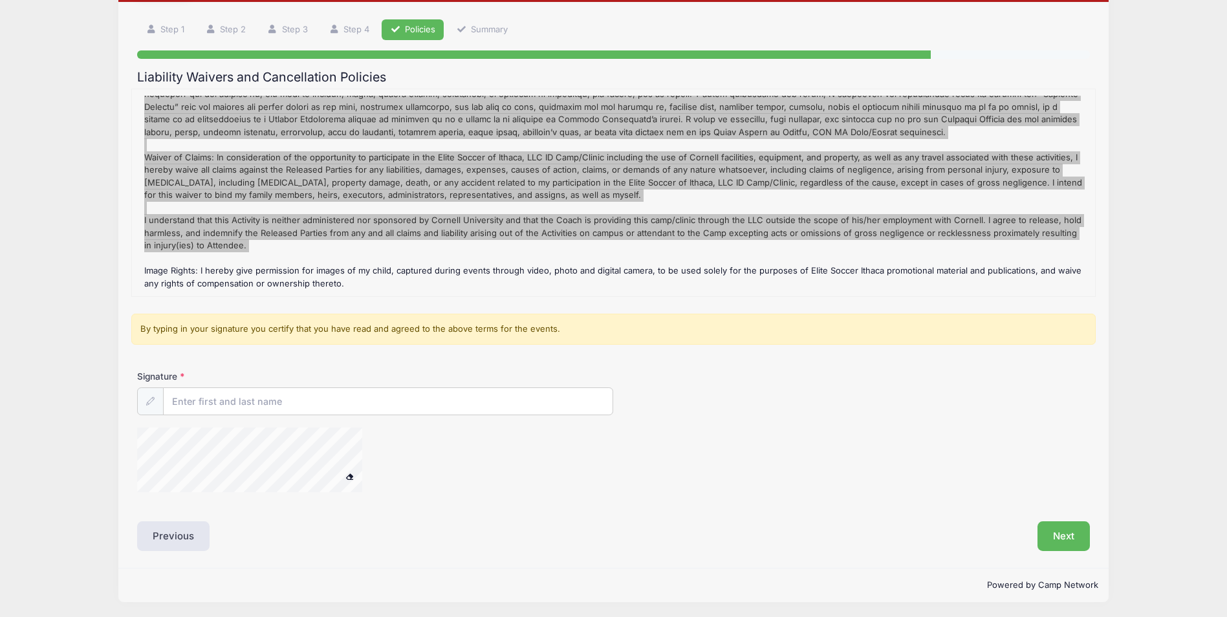
scroll to position [81, 0]
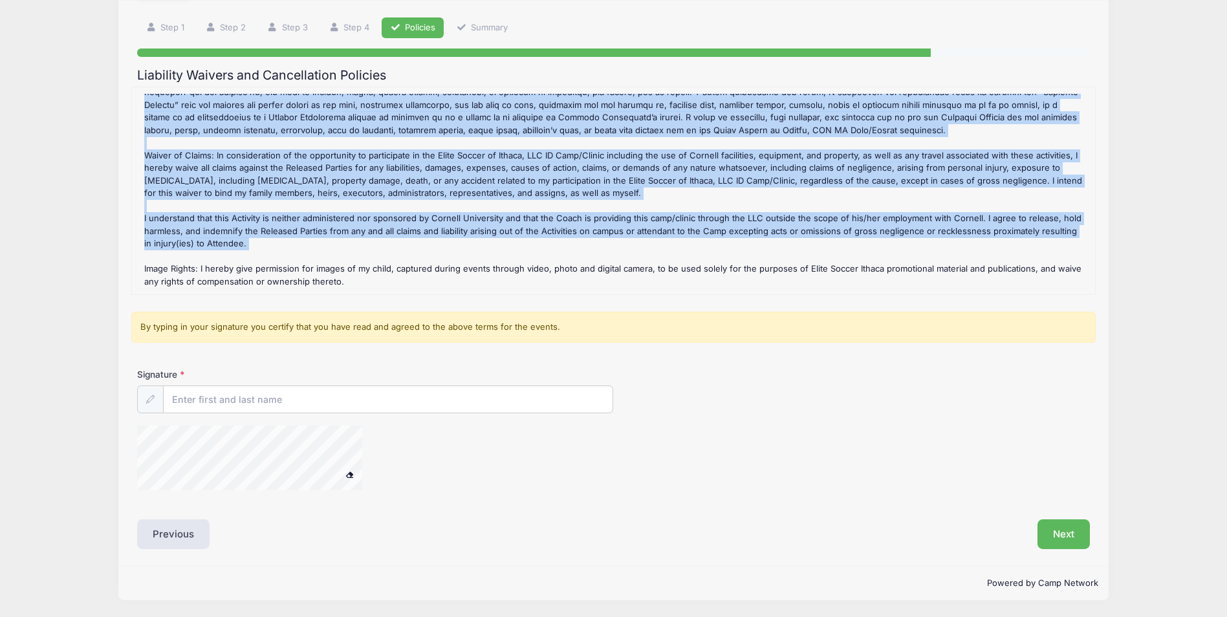
click at [364, 294] on div "ESI Fall 2025 ID Clinic, at Cornell University Women's Soccer - Rising 9th Grad…" at bounding box center [613, 191] width 965 height 208
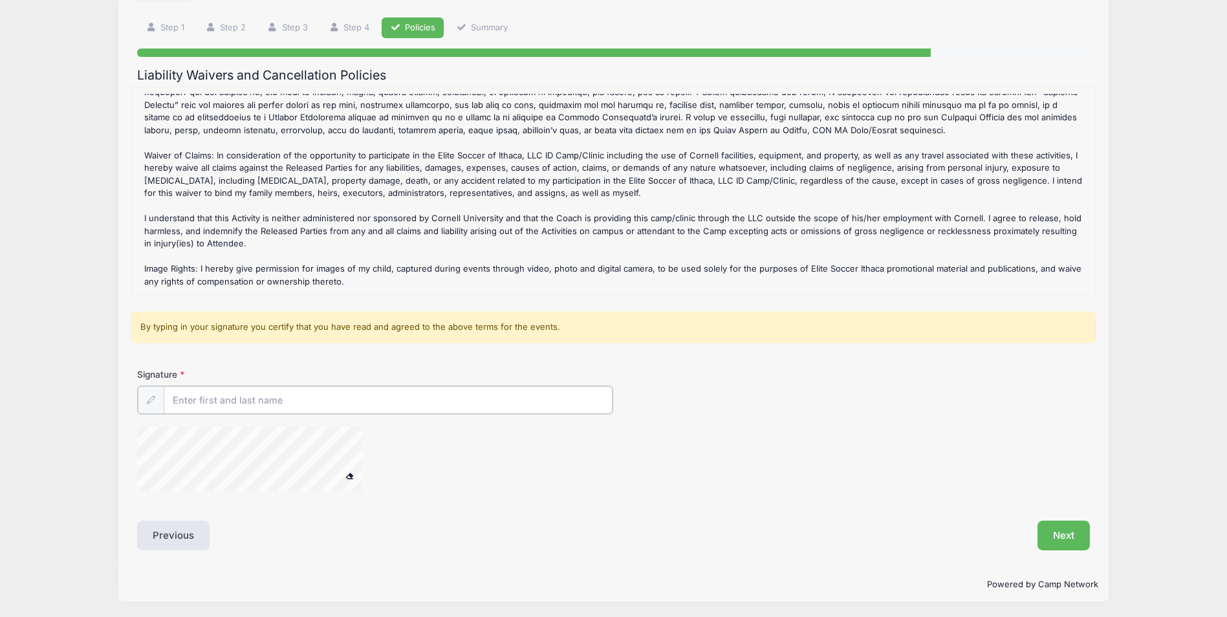
click at [204, 398] on input "Signature" at bounding box center [388, 400] width 449 height 28
type input "Buket Guner"
click at [1060, 527] on button "Next" at bounding box center [1063, 534] width 52 height 30
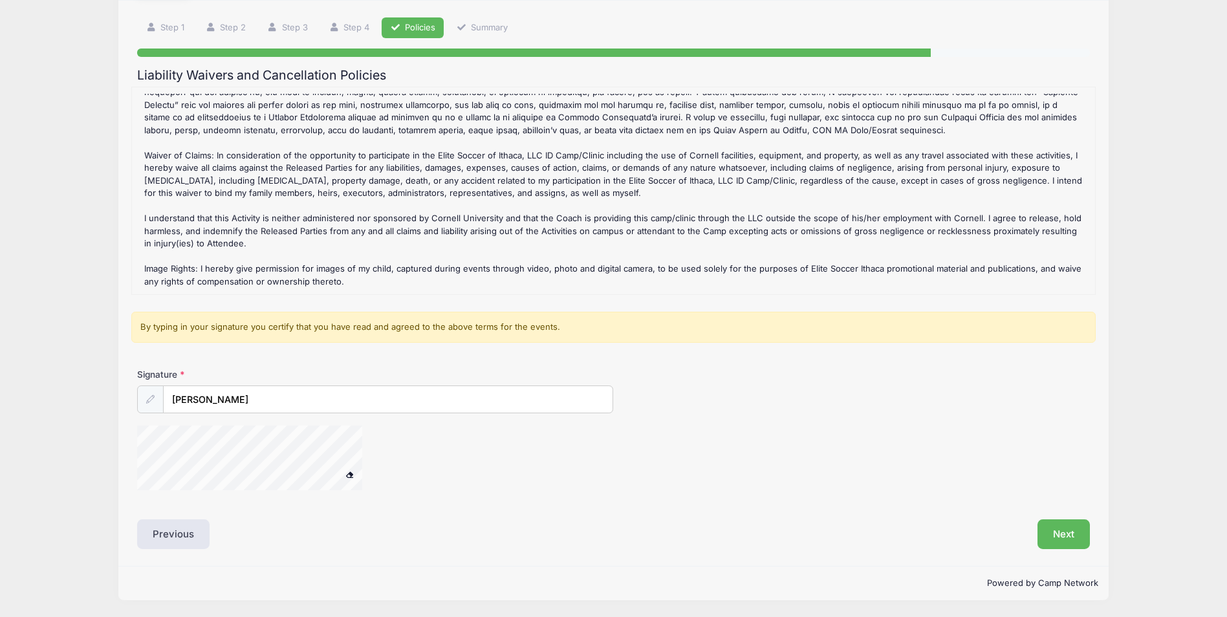
click at [351, 475] on span at bounding box center [349, 474] width 9 height 7
click at [360, 474] on button at bounding box center [349, 475] width 23 height 16
click at [1066, 533] on button "Next" at bounding box center [1063, 534] width 52 height 30
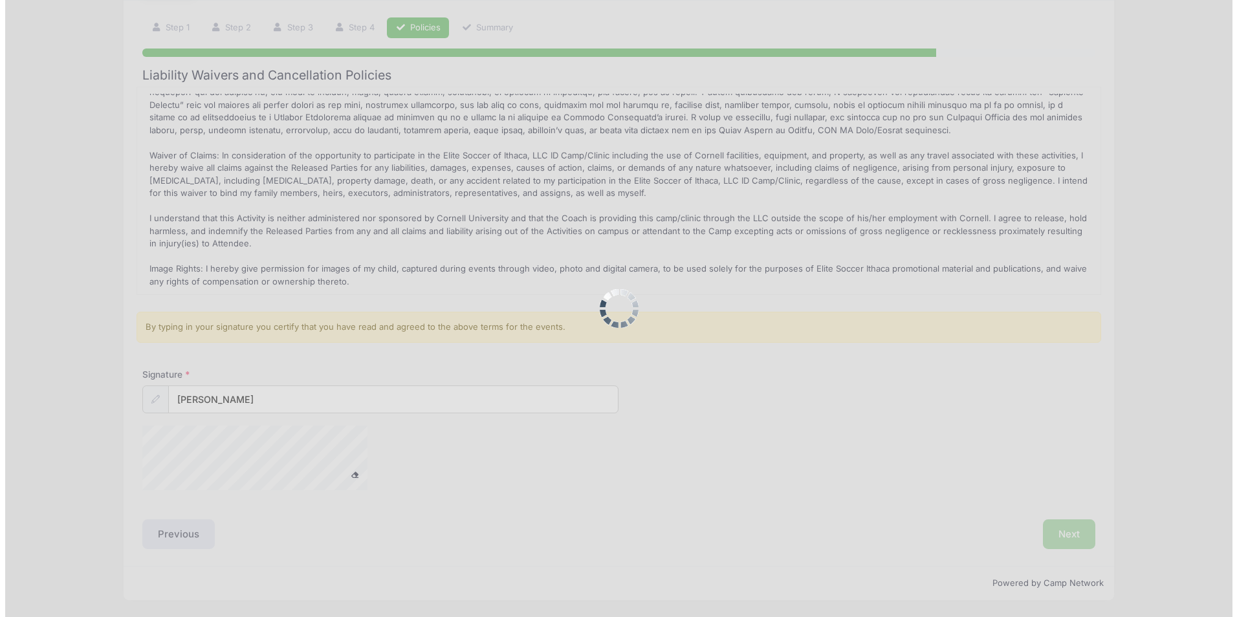
scroll to position [0, 0]
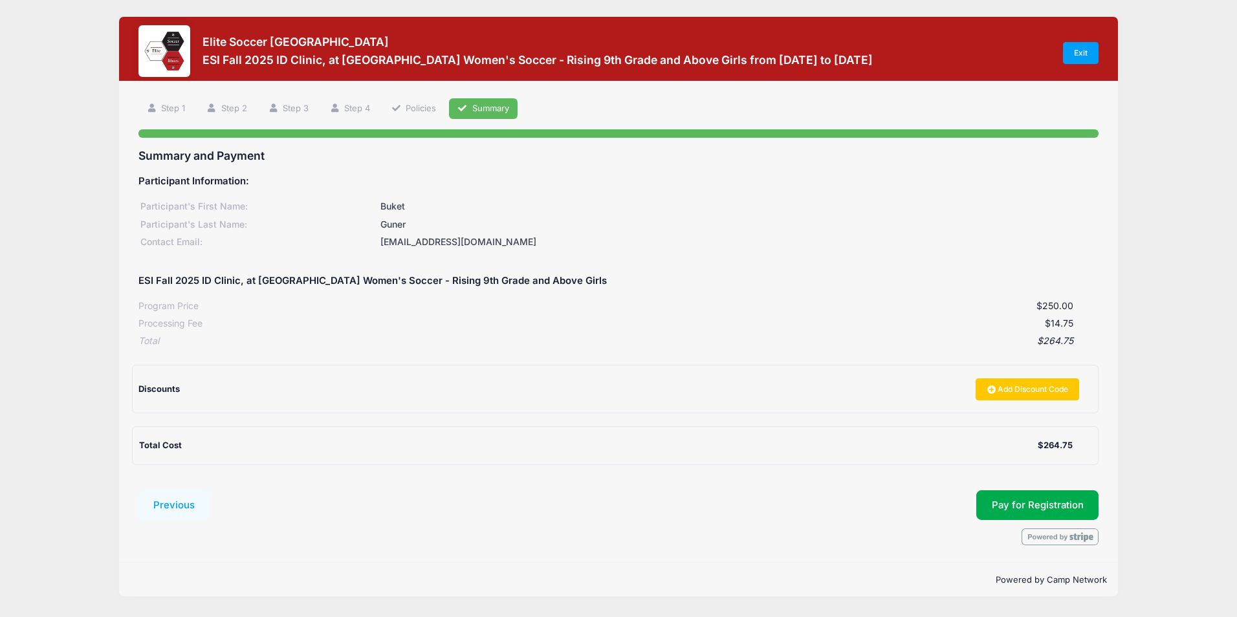
drag, startPoint x: 203, startPoint y: 36, endPoint x: 314, endPoint y: 38, distance: 110.6
click at [314, 38] on h3 "Elite Soccer [GEOGRAPHIC_DATA]" at bounding box center [537, 42] width 670 height 14
drag, startPoint x: 314, startPoint y: 38, endPoint x: 299, endPoint y: 40, distance: 14.4
copy h3 "Elite Soccer [GEOGRAPHIC_DATA]"
click at [1030, 395] on link "Add Discount Code" at bounding box center [1026, 389] width 103 height 22
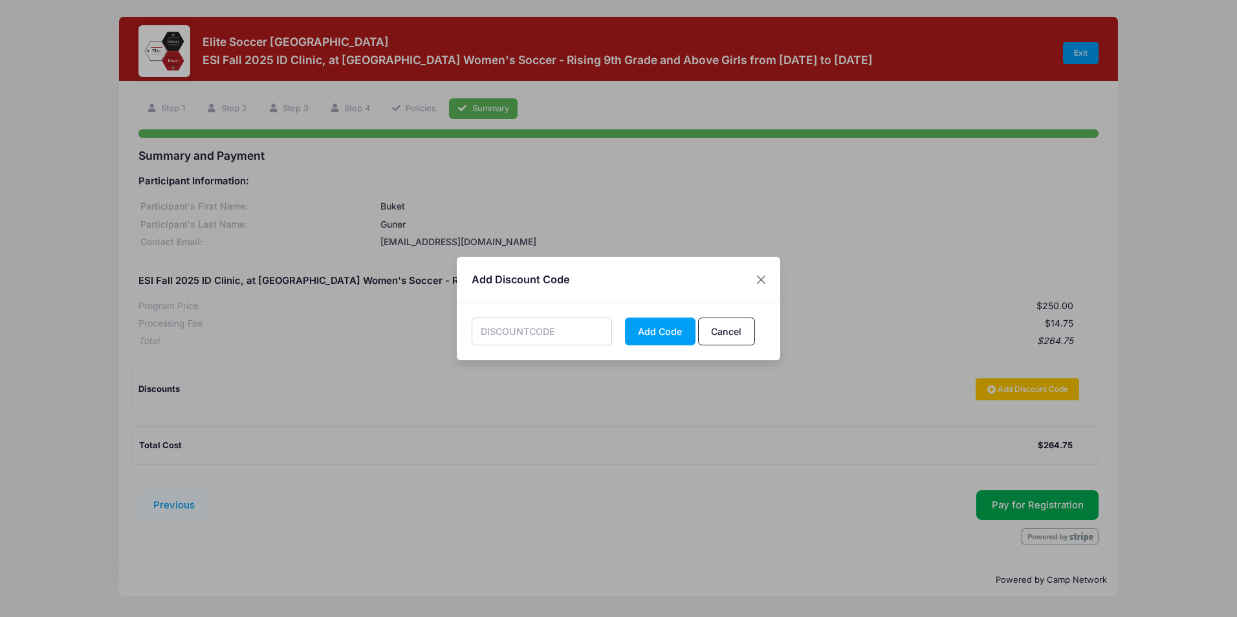
click at [525, 331] on input "text" at bounding box center [542, 332] width 141 height 28
type input "LOVE30"
click at [650, 332] on button "Add Code" at bounding box center [660, 332] width 71 height 28
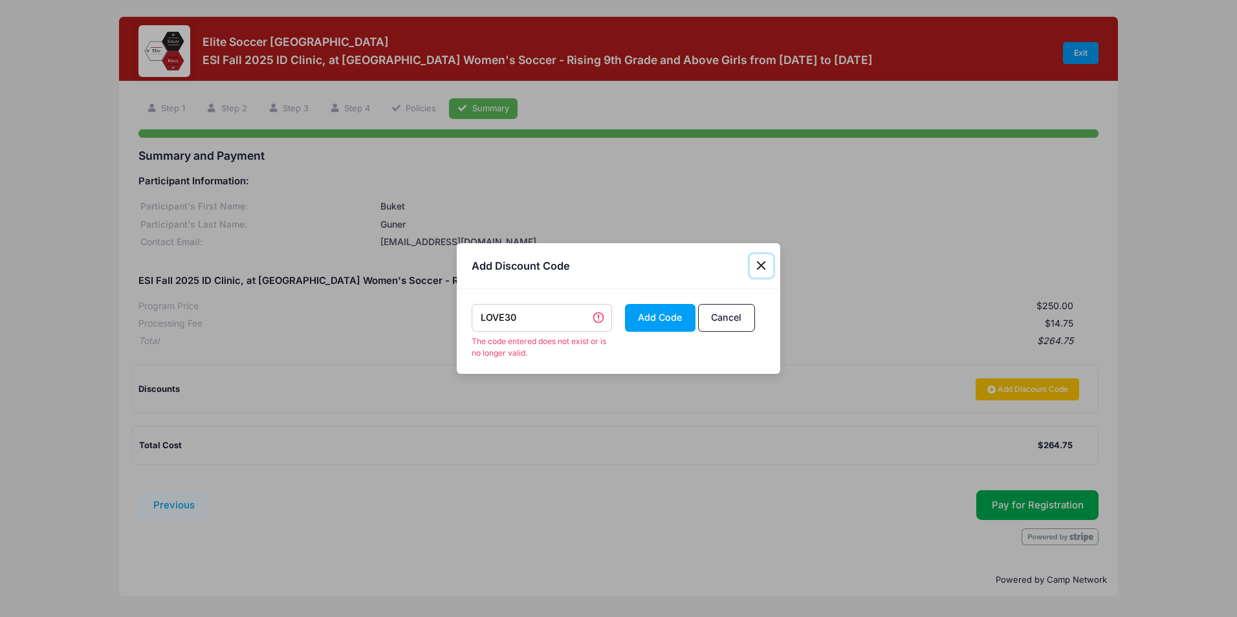
click at [759, 267] on button "Close" at bounding box center [761, 265] width 23 height 23
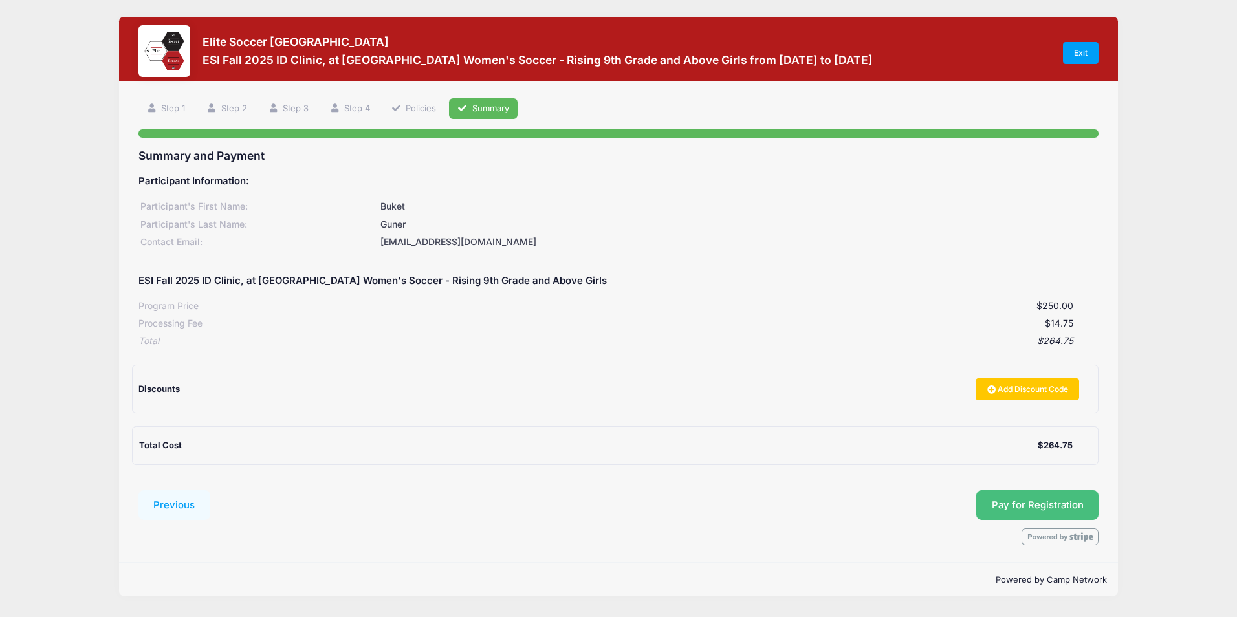
click at [1050, 498] on button "Pay for Registration" at bounding box center [1037, 505] width 123 height 30
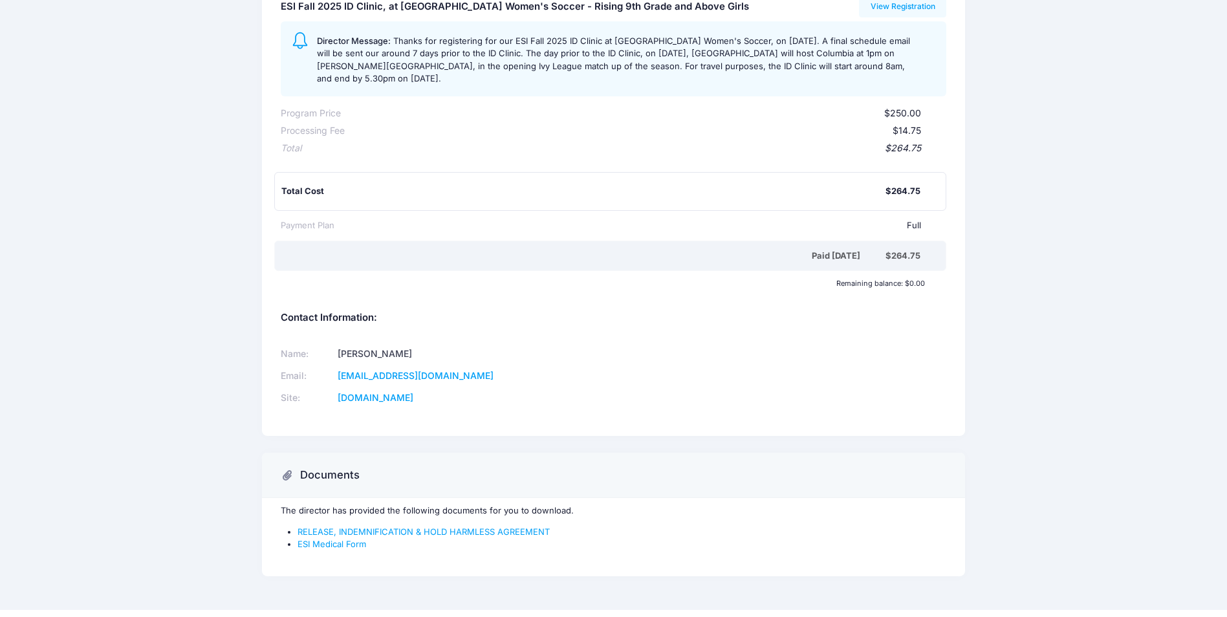
scroll to position [192, 0]
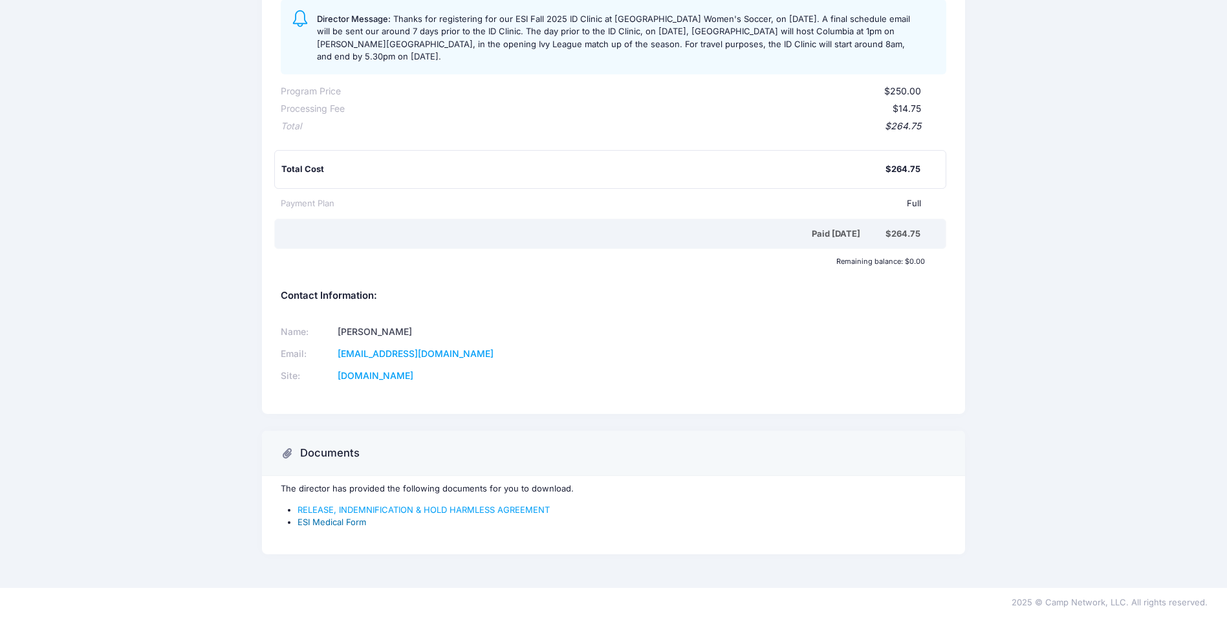
click at [324, 525] on link "ESI Medical Form" at bounding box center [332, 522] width 69 height 10
click at [398, 509] on link "RELEASE, INDEMNIFICATION & HOLD HARMLESS AGREEMENT" at bounding box center [424, 510] width 252 height 10
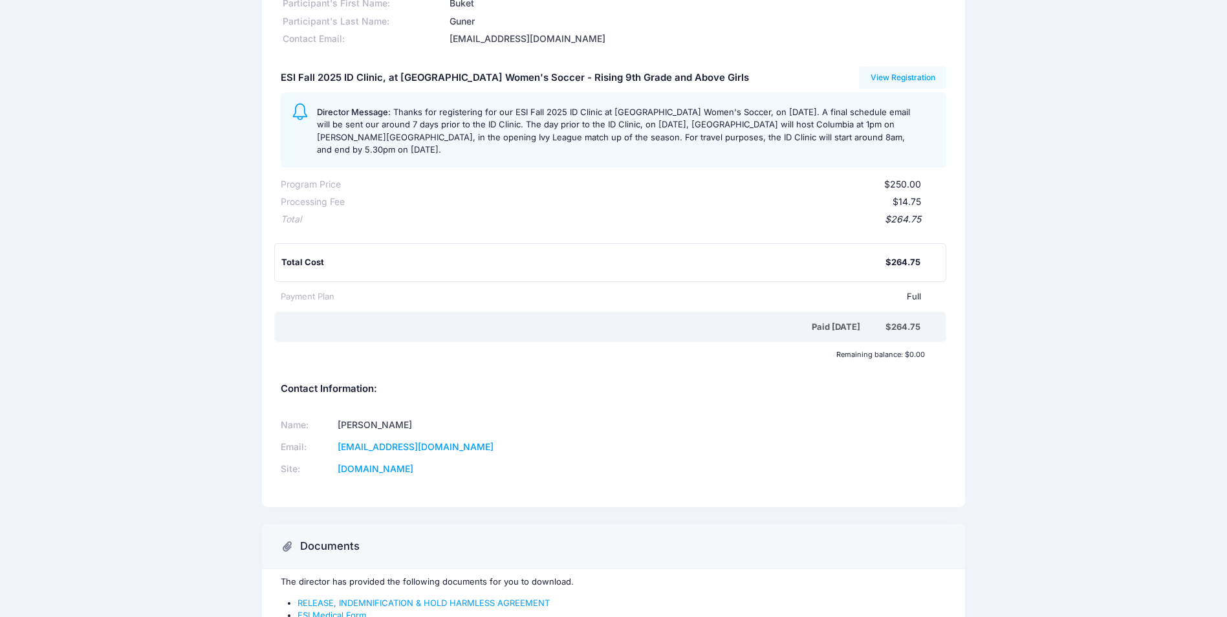
scroll to position [0, 0]
